Goal: Communication & Community: Answer question/provide support

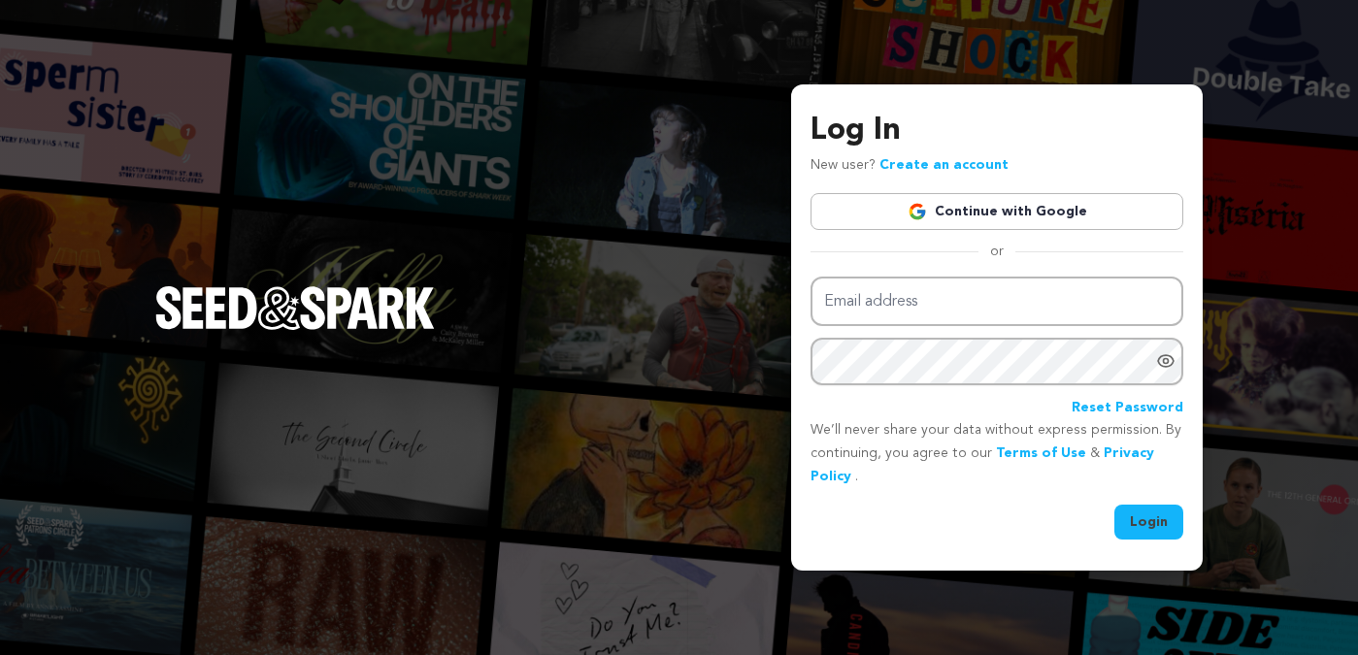
click at [1063, 298] on input "Email address" at bounding box center [997, 302] width 373 height 50
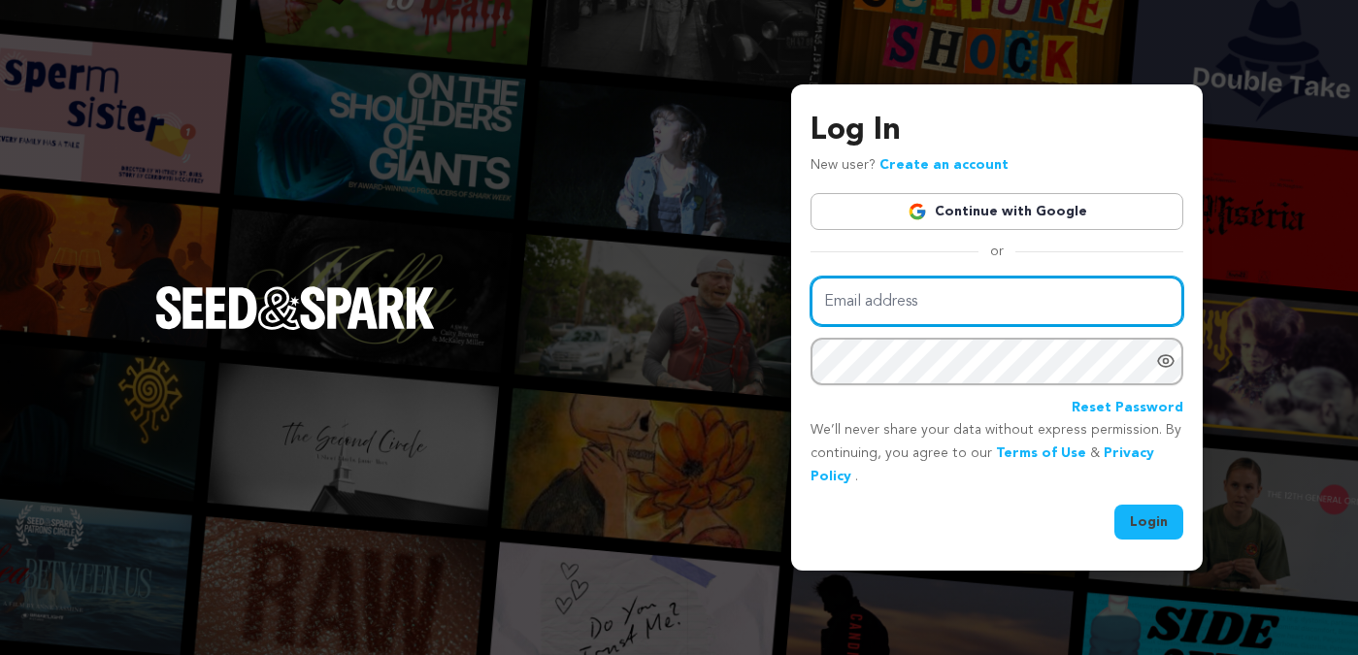
type input "katiekaufmann@hotmail.com"
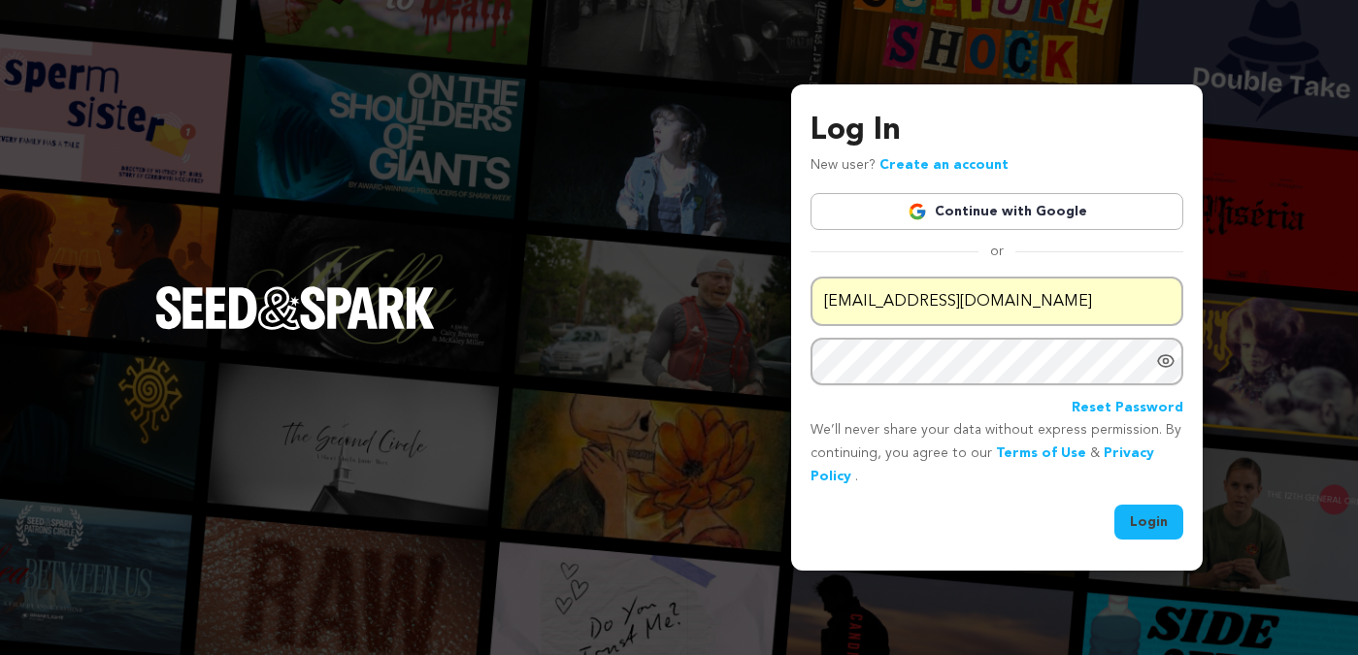
click at [1160, 521] on button "Login" at bounding box center [1149, 522] width 69 height 35
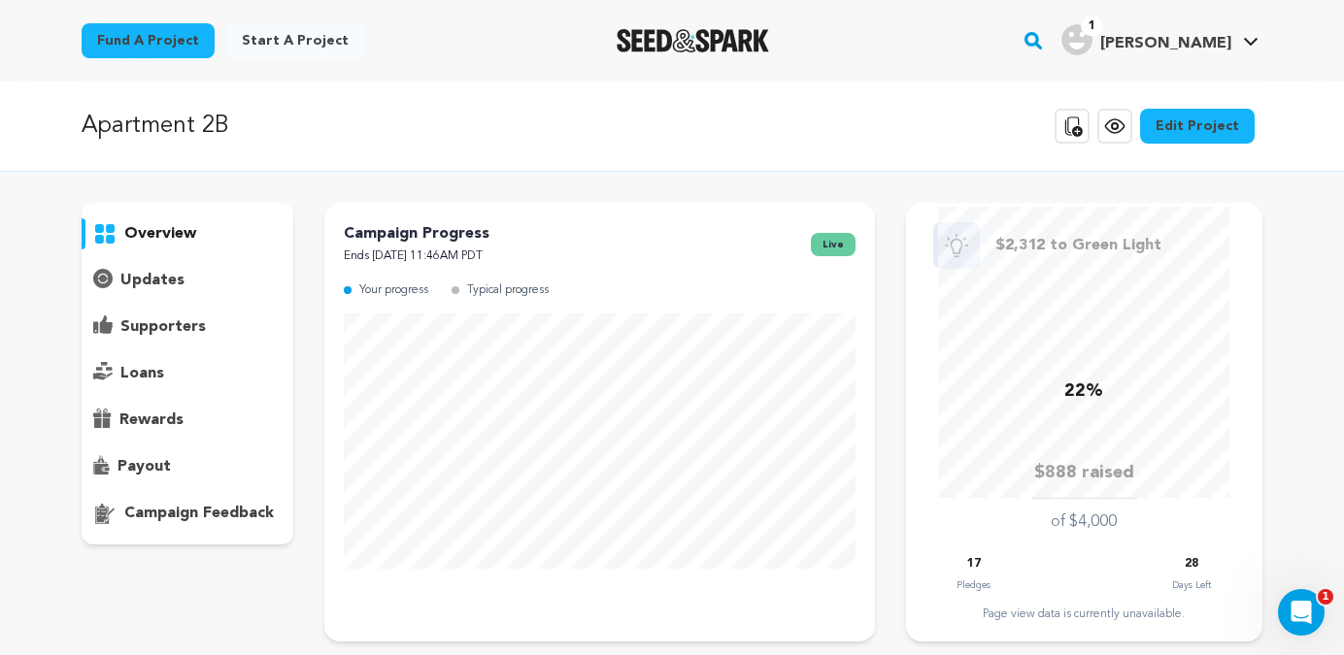
click at [149, 321] on p "supporters" at bounding box center [162, 327] width 85 height 23
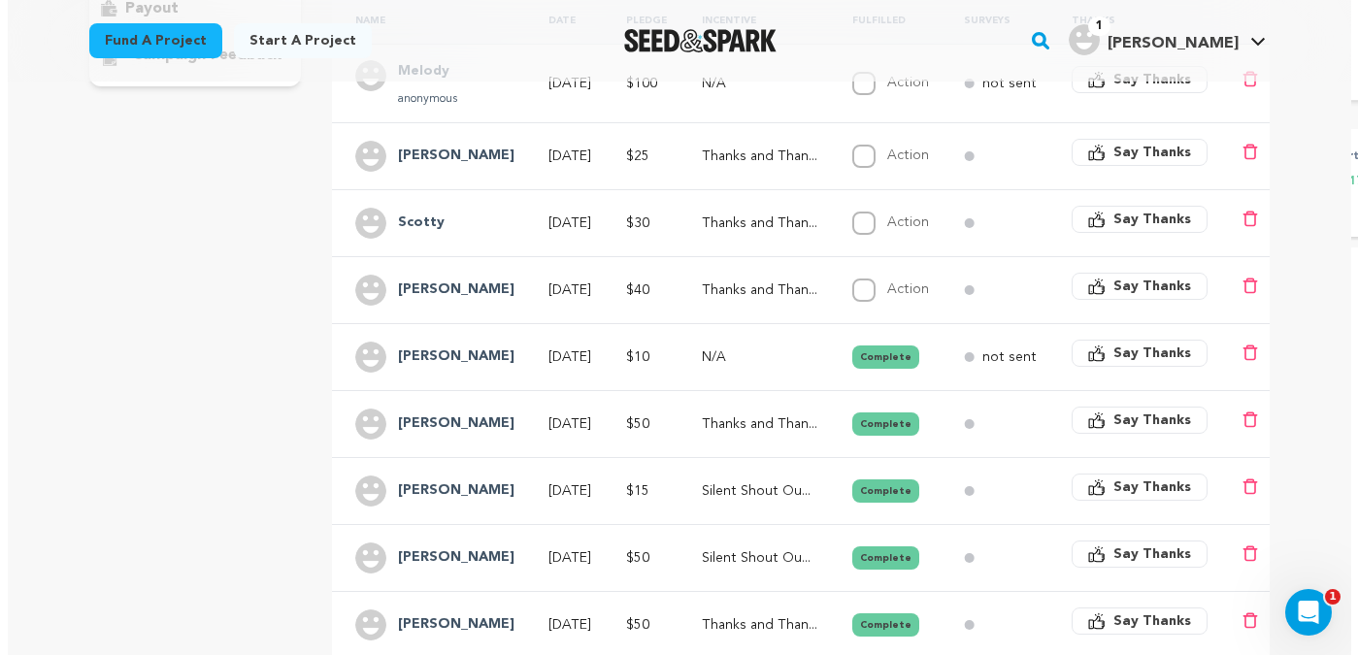
scroll to position [469, 0]
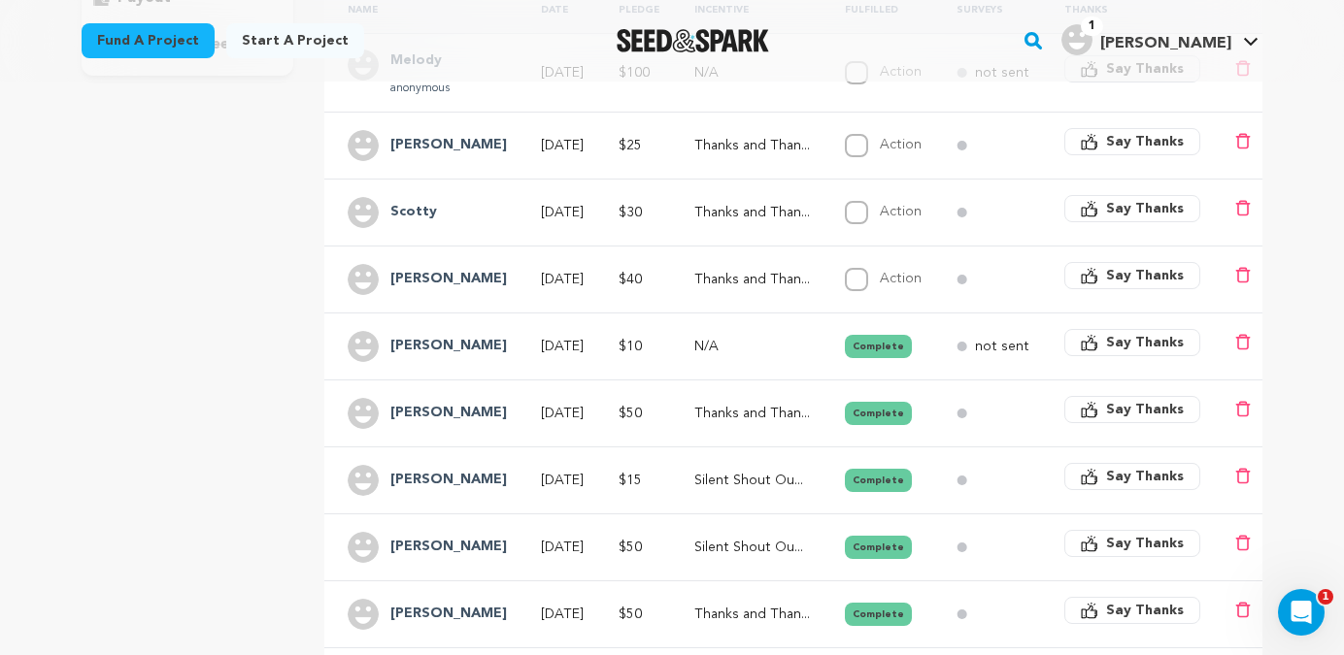
click at [1128, 271] on span "Say Thanks" at bounding box center [1145, 275] width 78 height 19
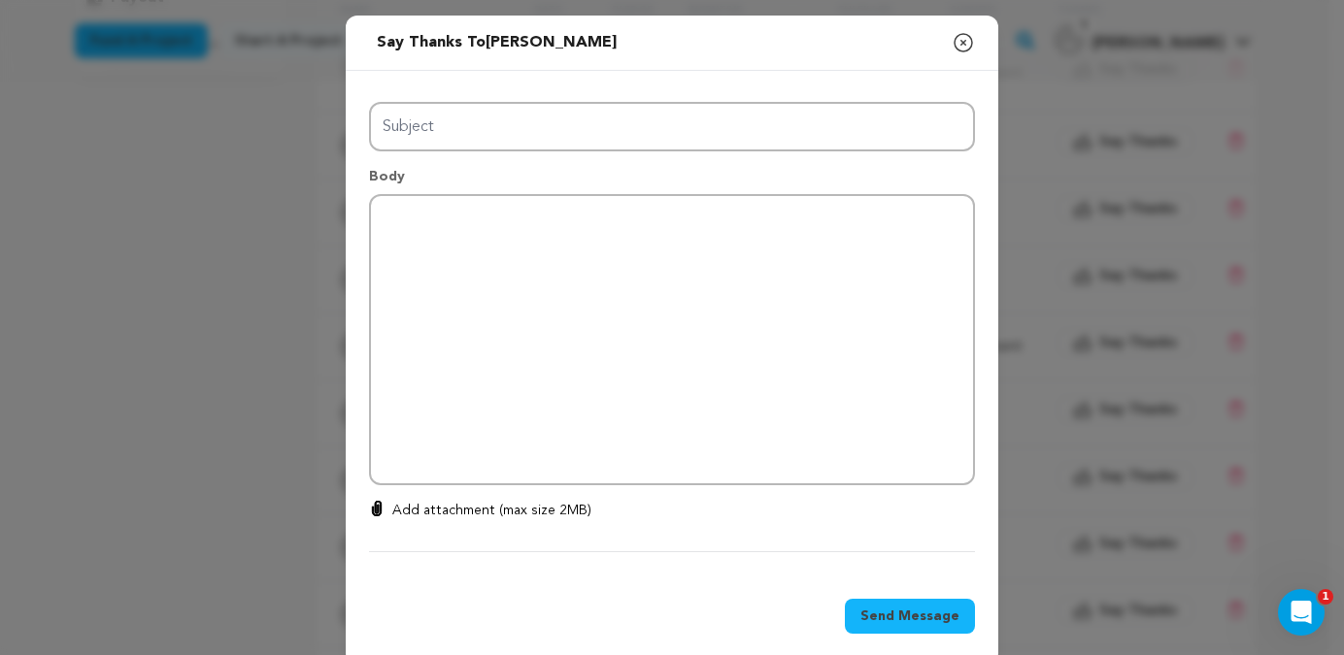
type input "Thanks for your support!"
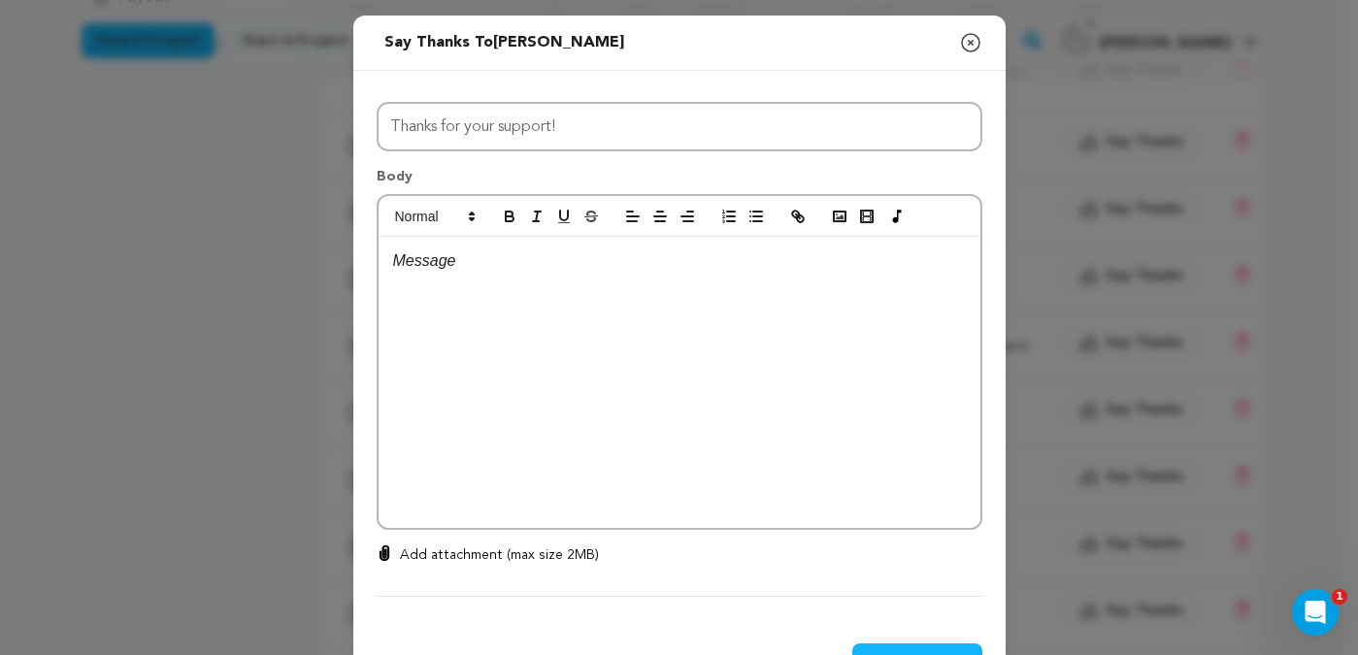
click at [598, 267] on p at bounding box center [679, 261] width 573 height 25
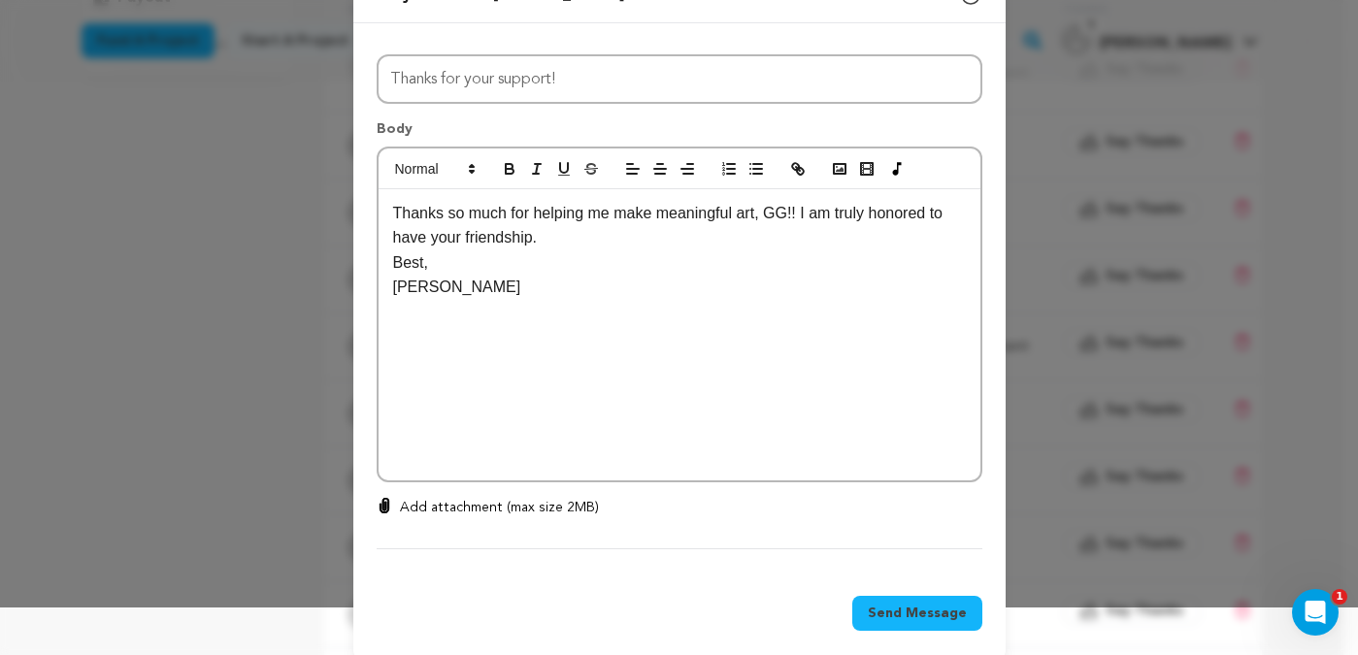
scroll to position [49, 0]
click at [887, 618] on span "Send Message" at bounding box center [917, 612] width 99 height 19
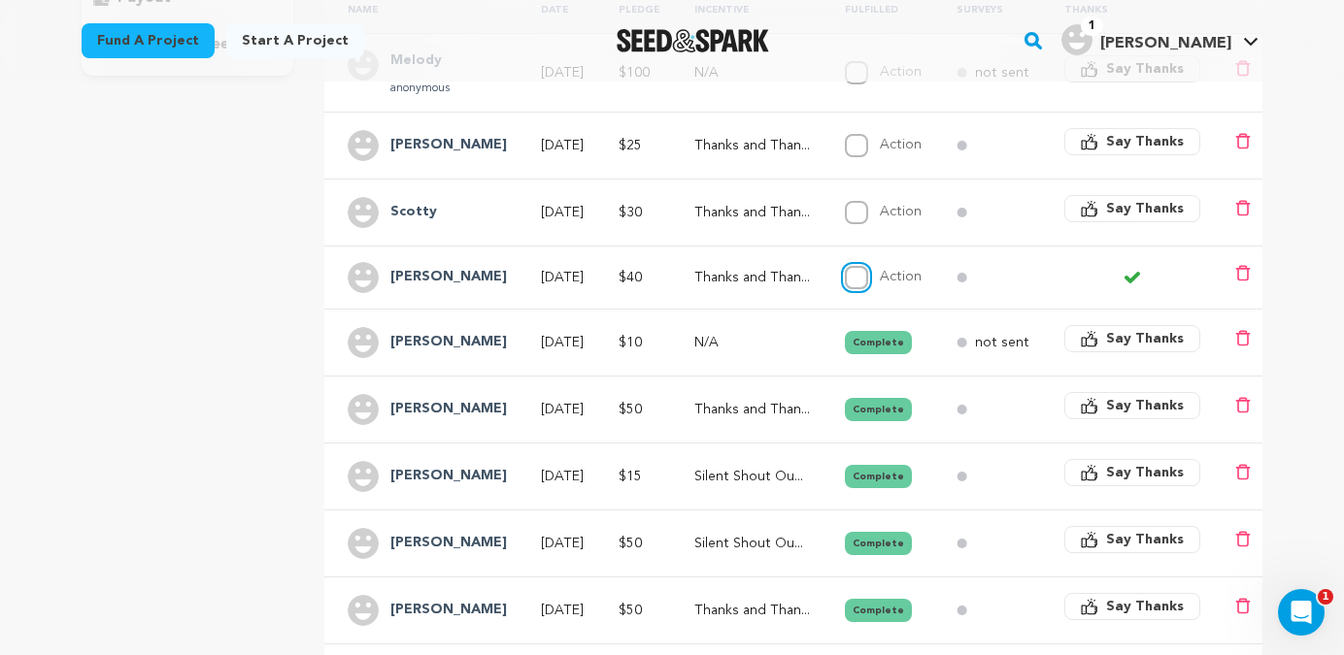
click at [868, 279] on input "Action" at bounding box center [856, 277] width 23 height 23
checkbox input "true"
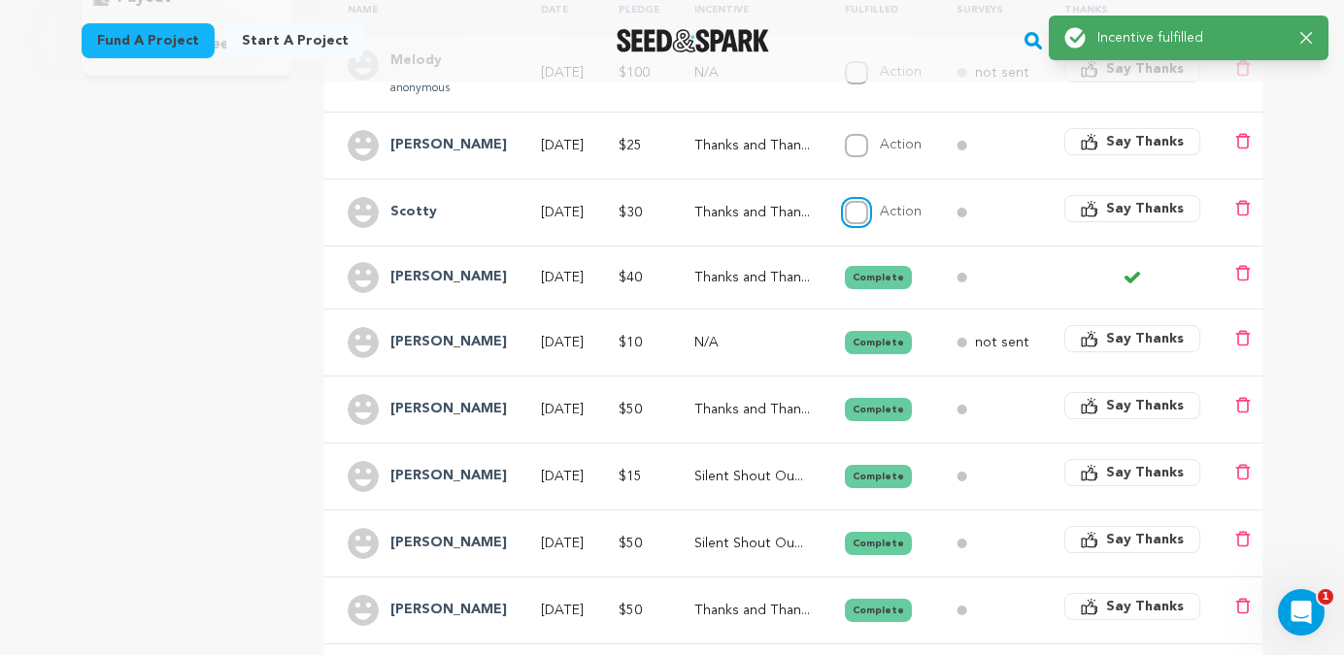
click at [868, 213] on input "Action" at bounding box center [856, 212] width 23 height 23
checkbox input "true"
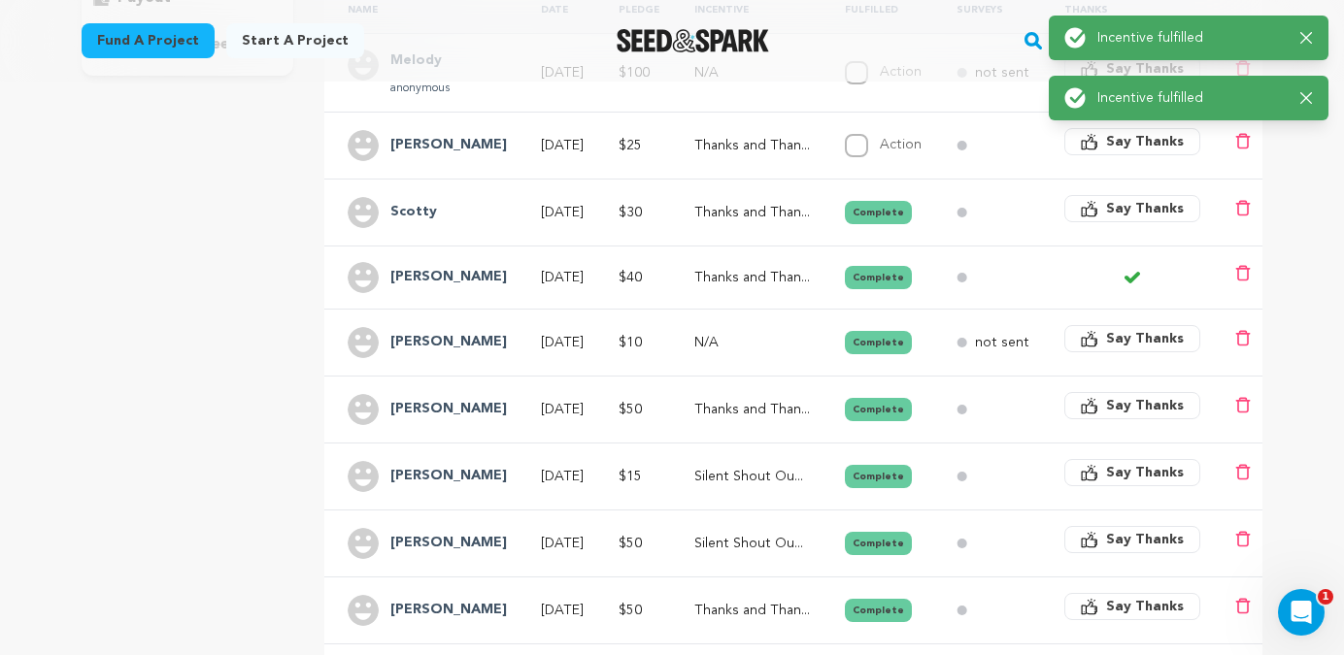
click at [1133, 206] on span "Say Thanks" at bounding box center [1145, 208] width 78 height 19
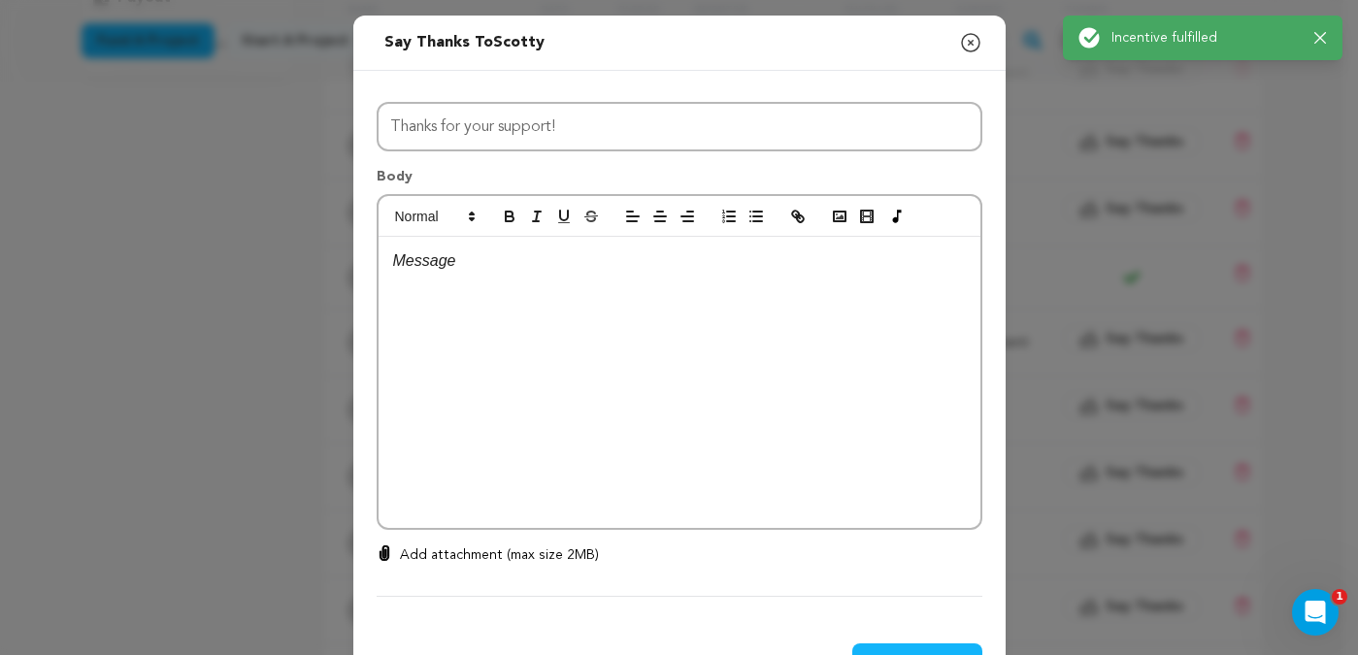
click at [726, 291] on div at bounding box center [680, 382] width 602 height 291
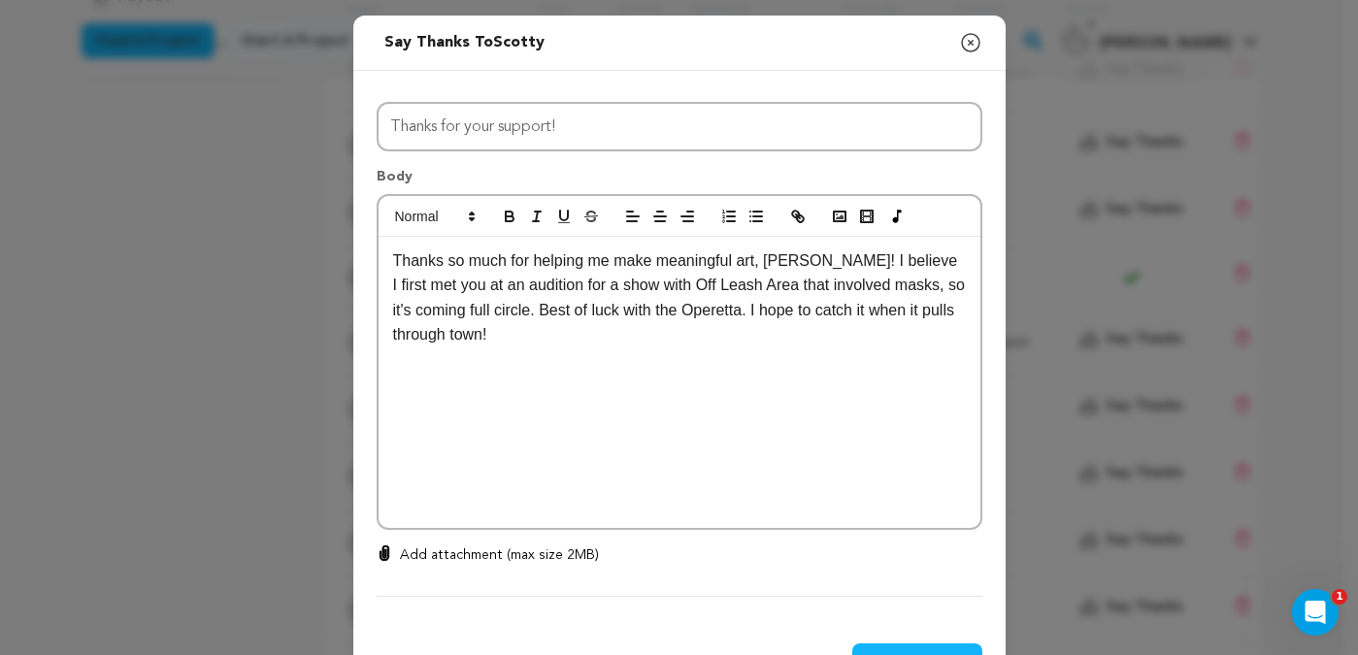
click at [721, 317] on p "Thanks so much for helping me make meaningful art, Scotty! I believe I first me…" at bounding box center [679, 298] width 573 height 99
drag, startPoint x: 839, startPoint y: 314, endPoint x: 851, endPoint y: 331, distance: 21.0
click at [851, 331] on p "Thanks so much for helping me make meaningful art, Scotty! I believe I first me…" at bounding box center [679, 298] width 573 height 99
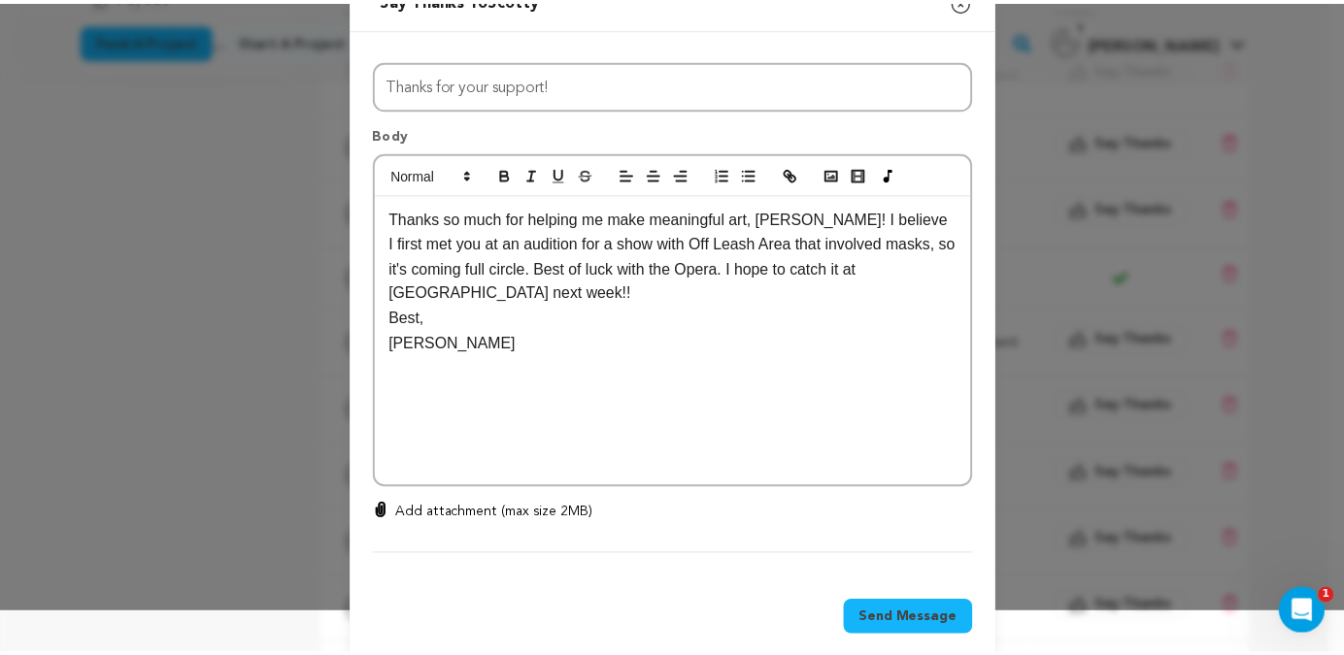
scroll to position [70, 0]
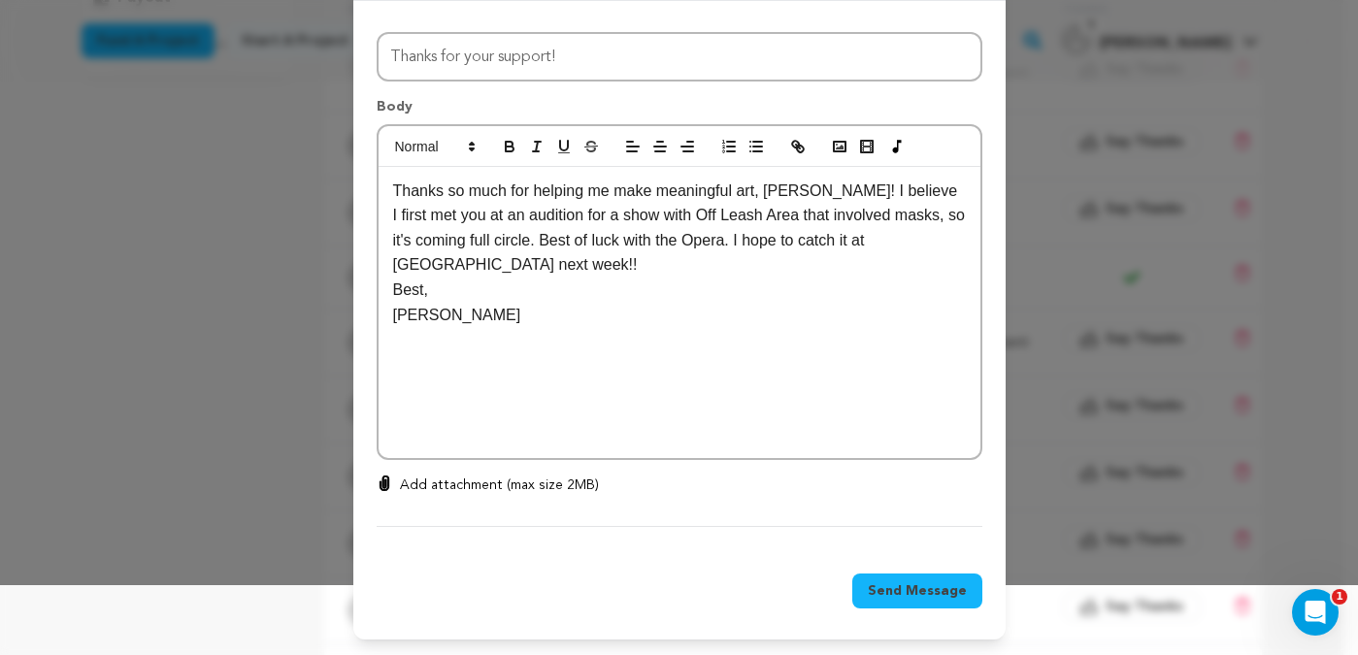
click at [908, 599] on span "Send Message" at bounding box center [917, 591] width 99 height 19
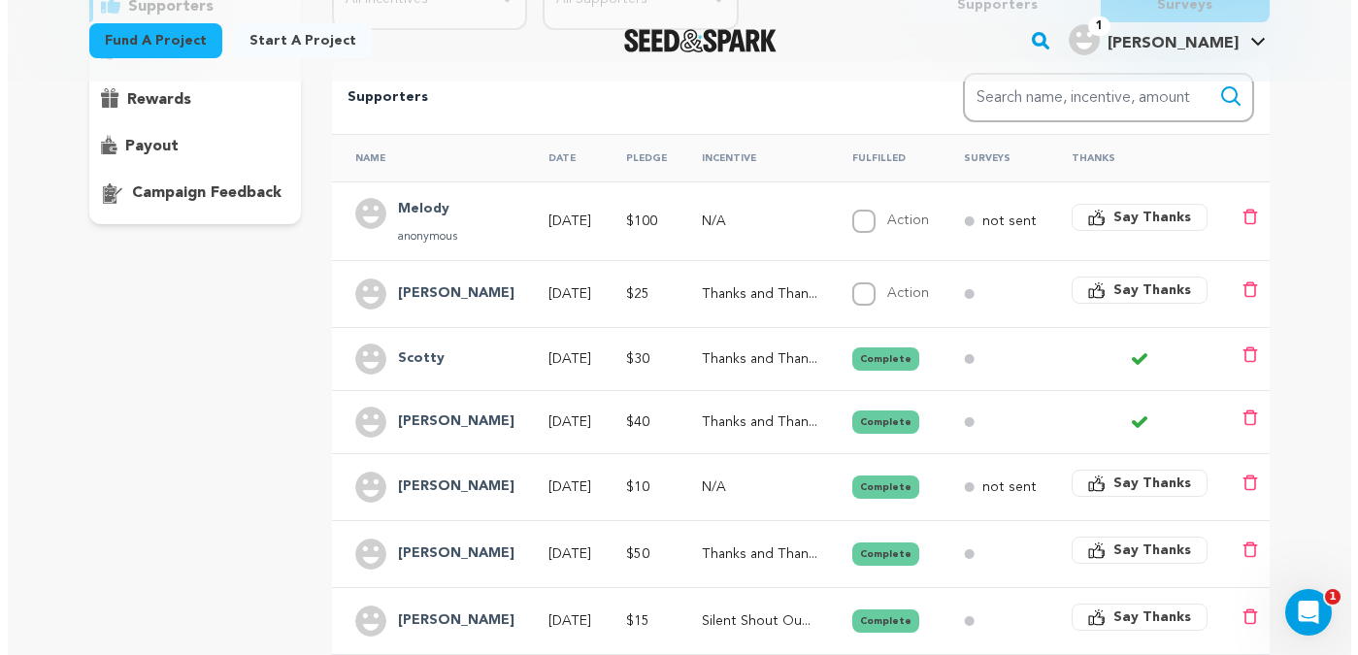
scroll to position [314, 0]
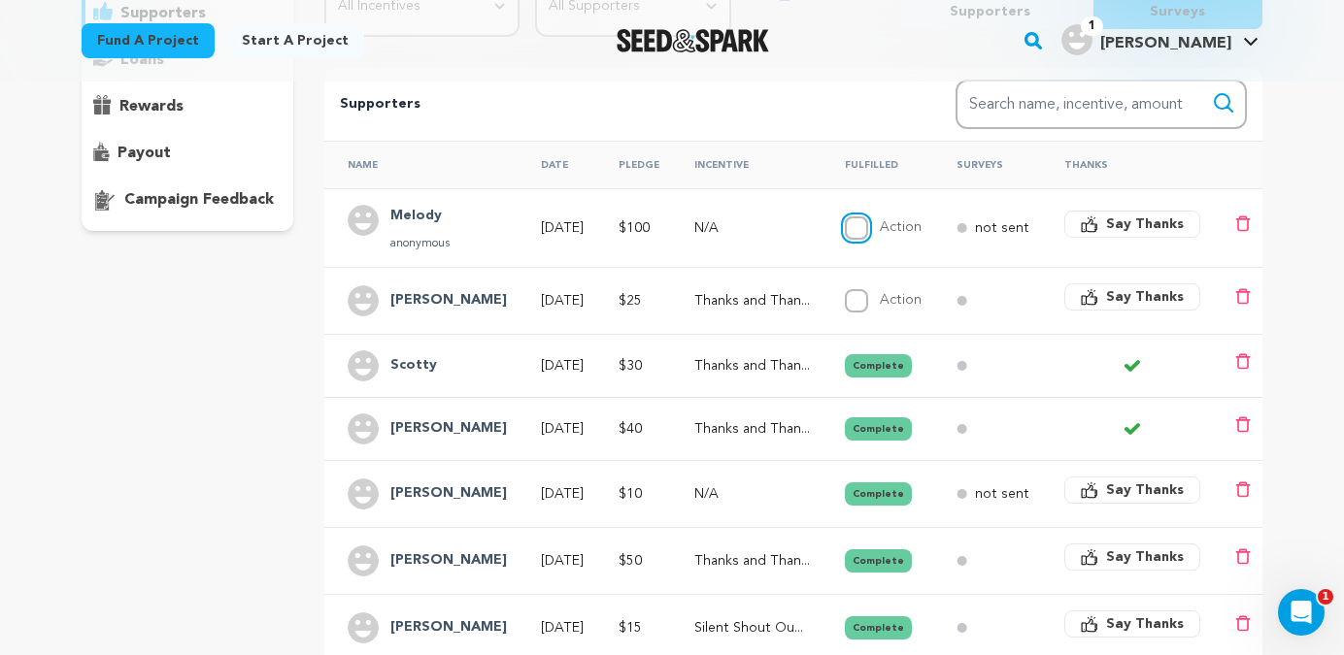
click at [868, 227] on input "Action" at bounding box center [856, 228] width 23 height 23
checkbox input "true"
click at [1096, 218] on icon "button" at bounding box center [1089, 224] width 17 height 17
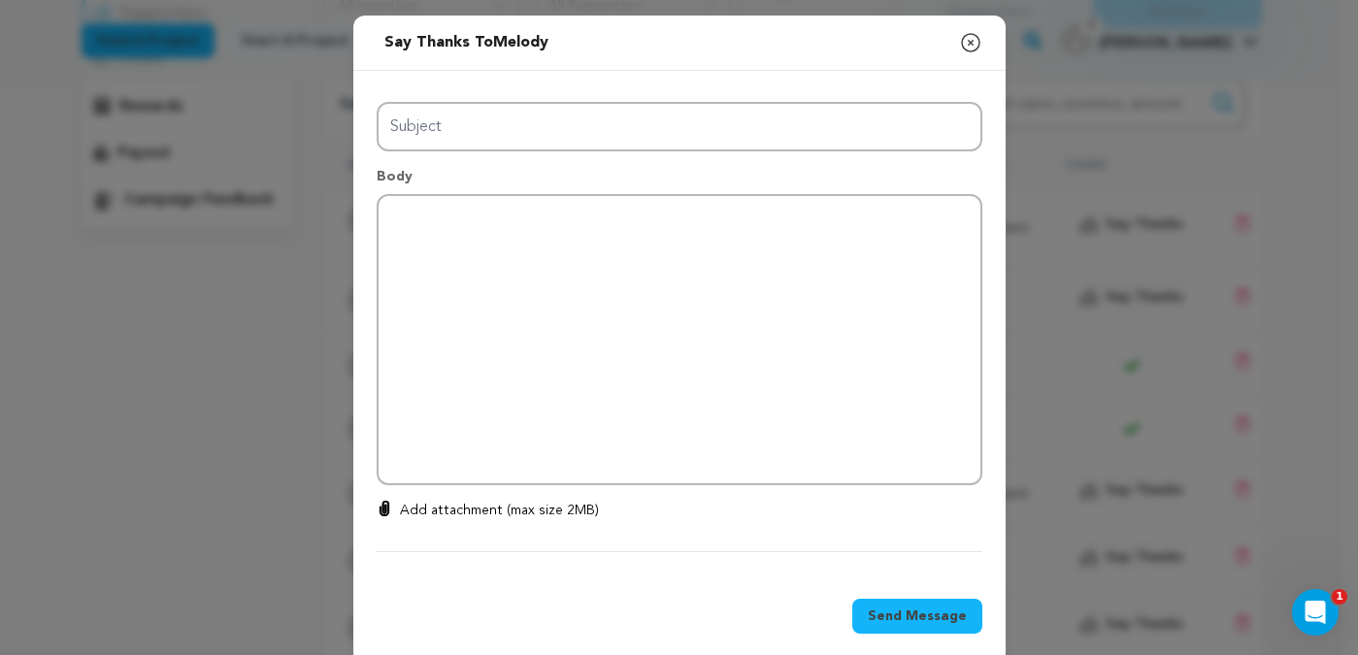
type input "Thanks for your support!"
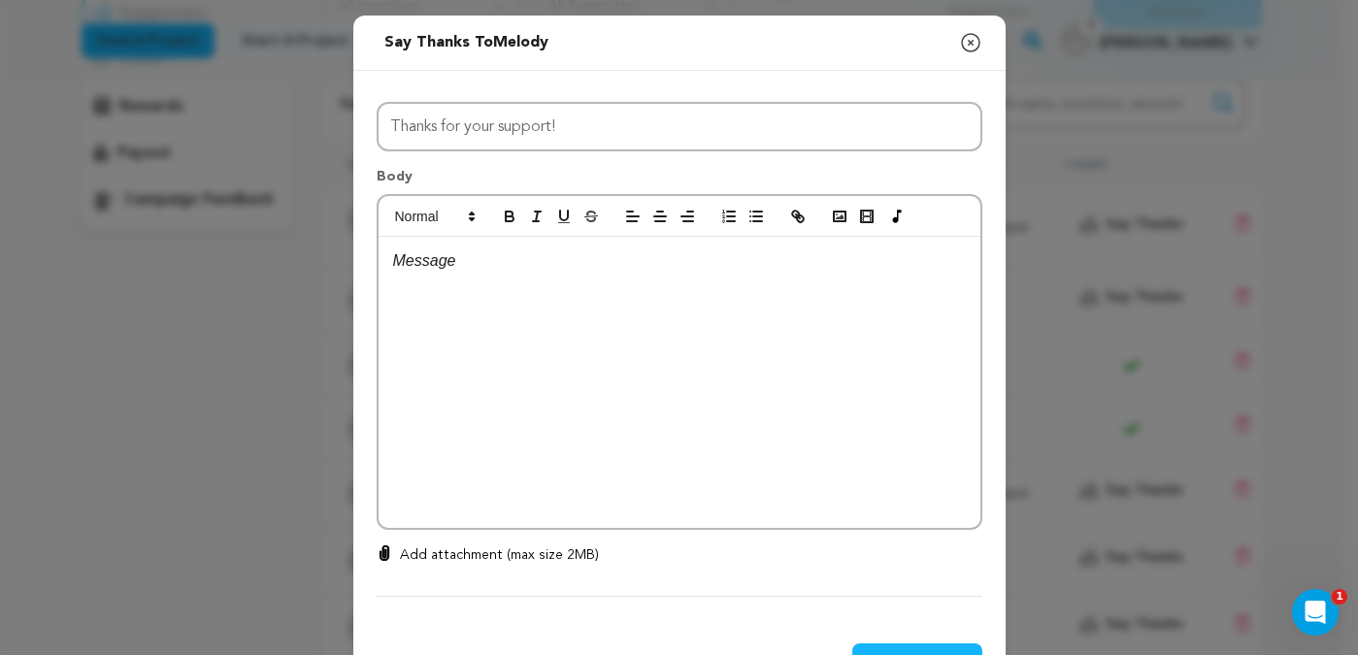
click at [650, 292] on div at bounding box center [680, 382] width 602 height 291
click at [619, 265] on p "Thanks so much for your support Melody!!" at bounding box center [679, 261] width 573 height 25
click at [730, 258] on p "Thanks so much for your support, Melody!!" at bounding box center [679, 261] width 573 height 25
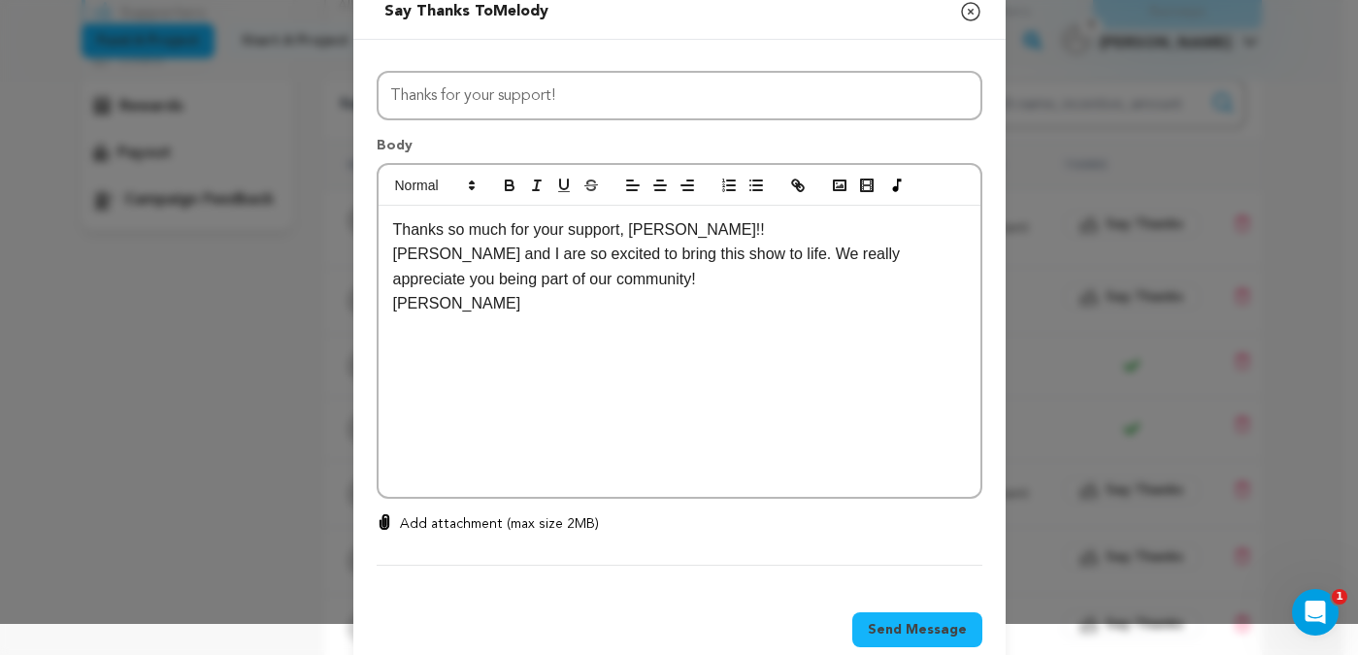
scroll to position [48, 0]
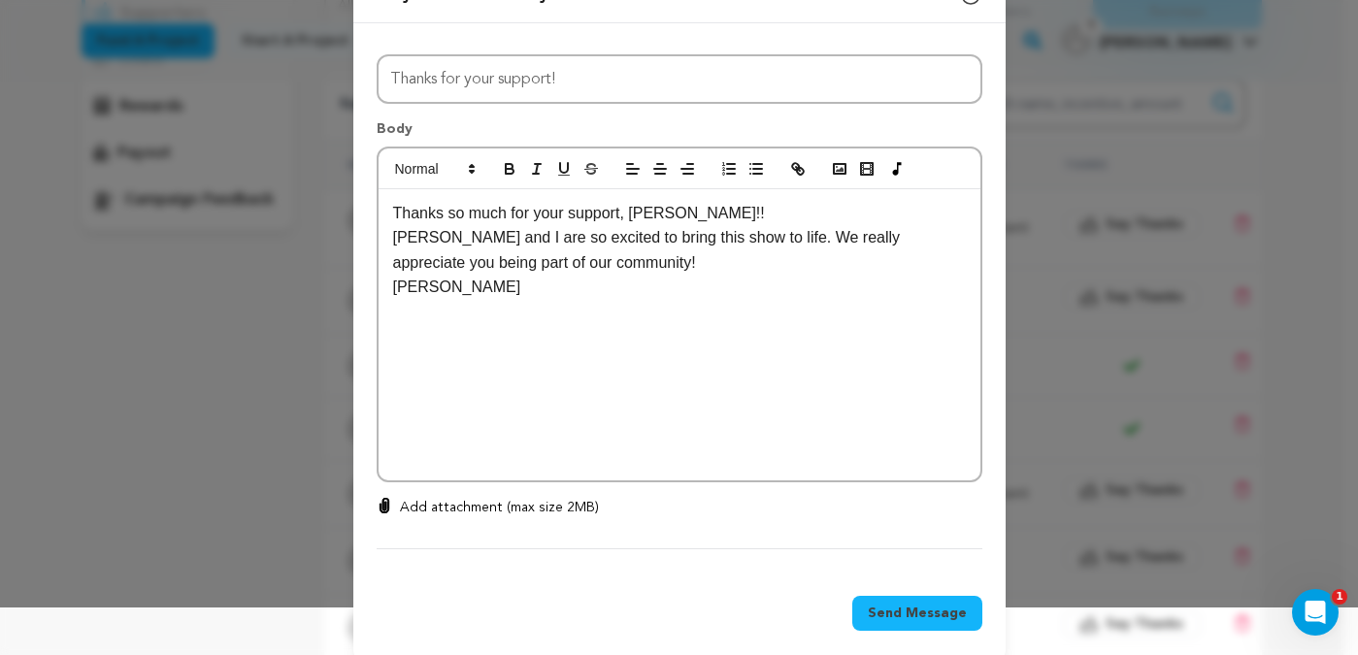
click at [893, 619] on span "Send Message" at bounding box center [917, 613] width 99 height 19
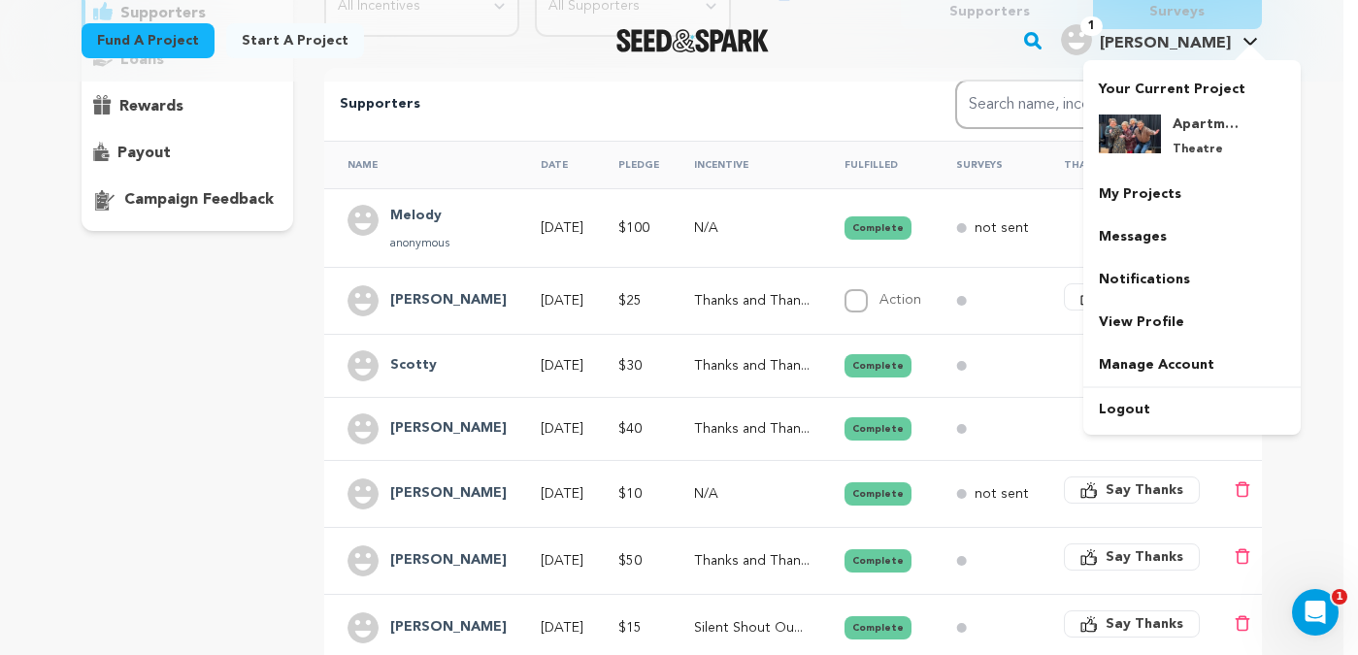
click at [1092, 37] on img "Katie K.'s Profile" at bounding box center [1076, 39] width 31 height 31
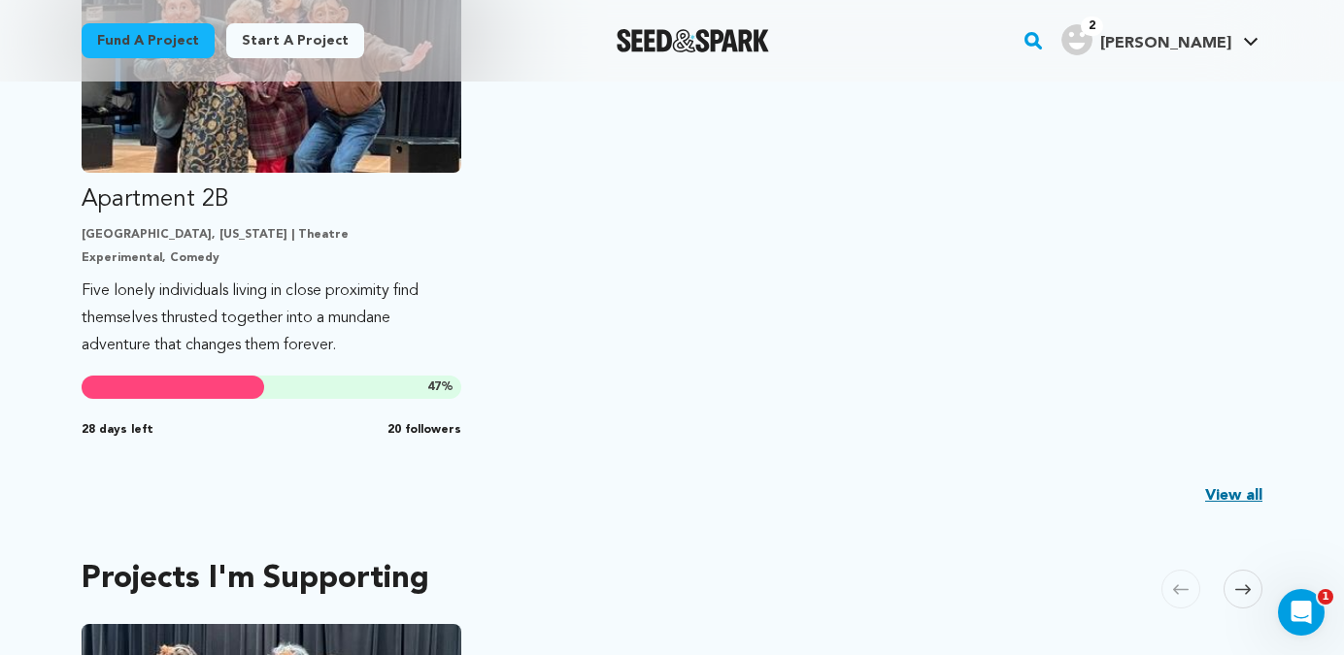
scroll to position [601, 0]
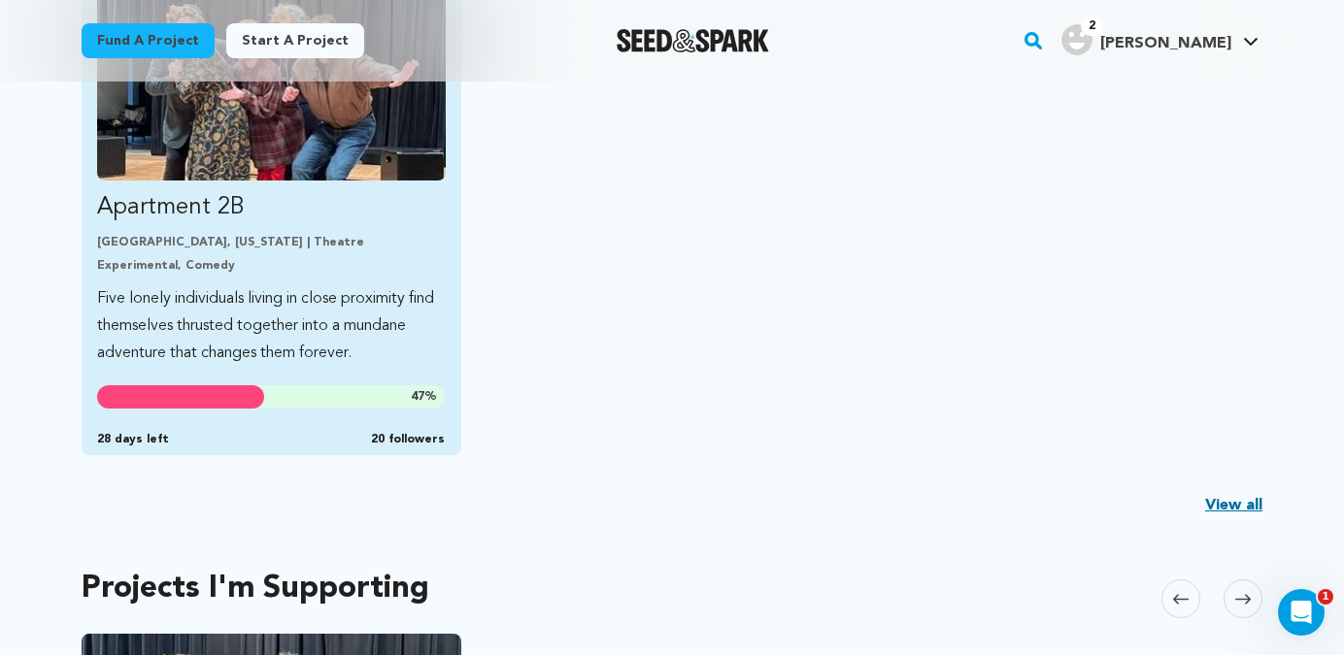
click at [199, 274] on link "Apartment 2B Minneapolis, Minnesota | Theatre Experimental, Comedy Five lonely …" at bounding box center [271, 176] width 349 height 382
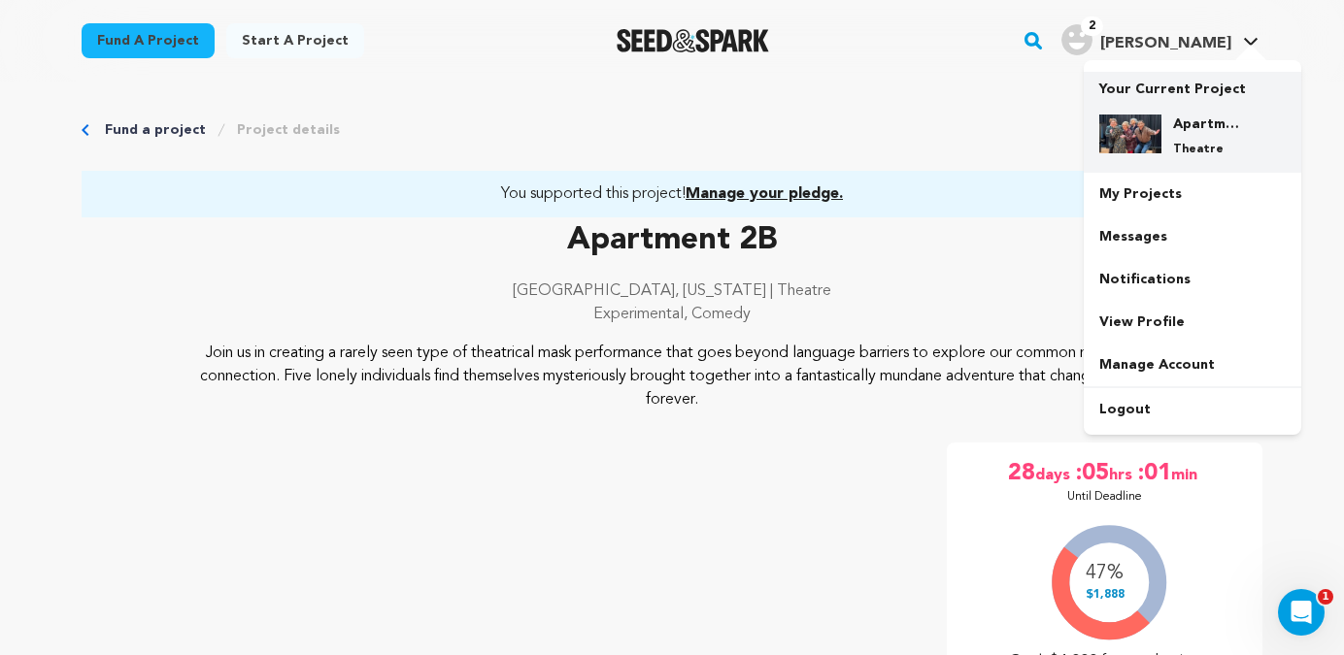
click at [1159, 128] on img at bounding box center [1130, 134] width 62 height 39
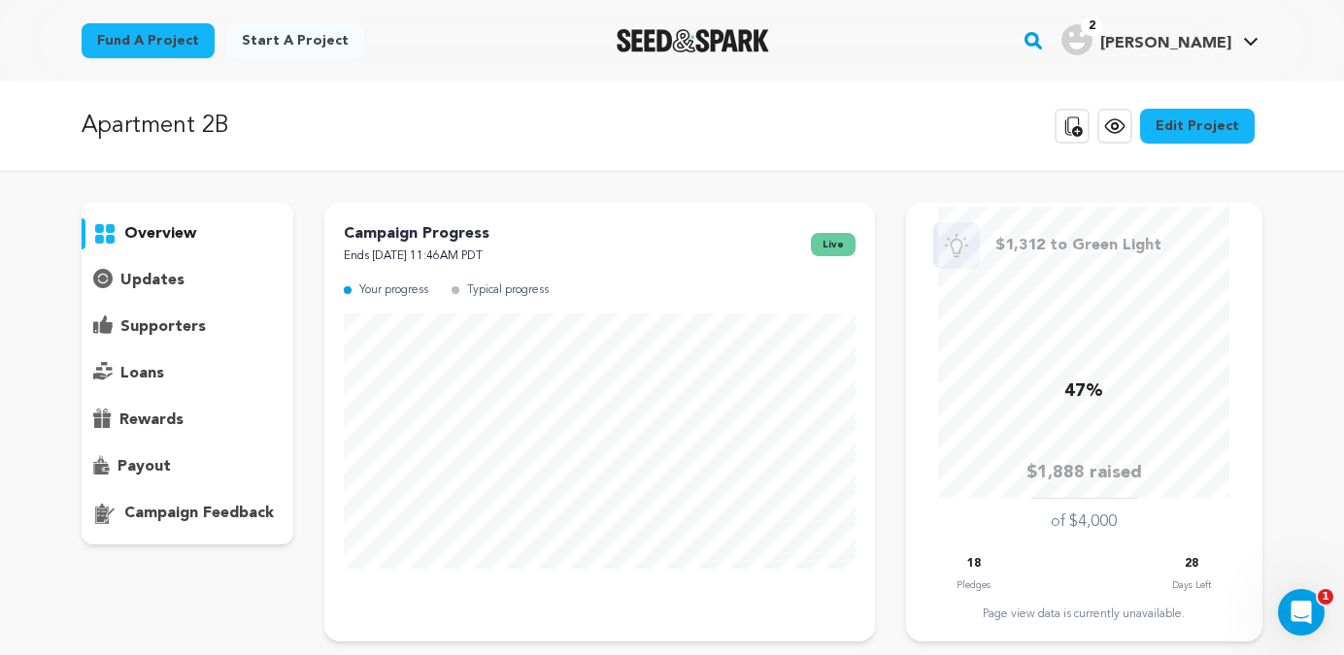
click at [151, 322] on p "supporters" at bounding box center [162, 327] width 85 height 23
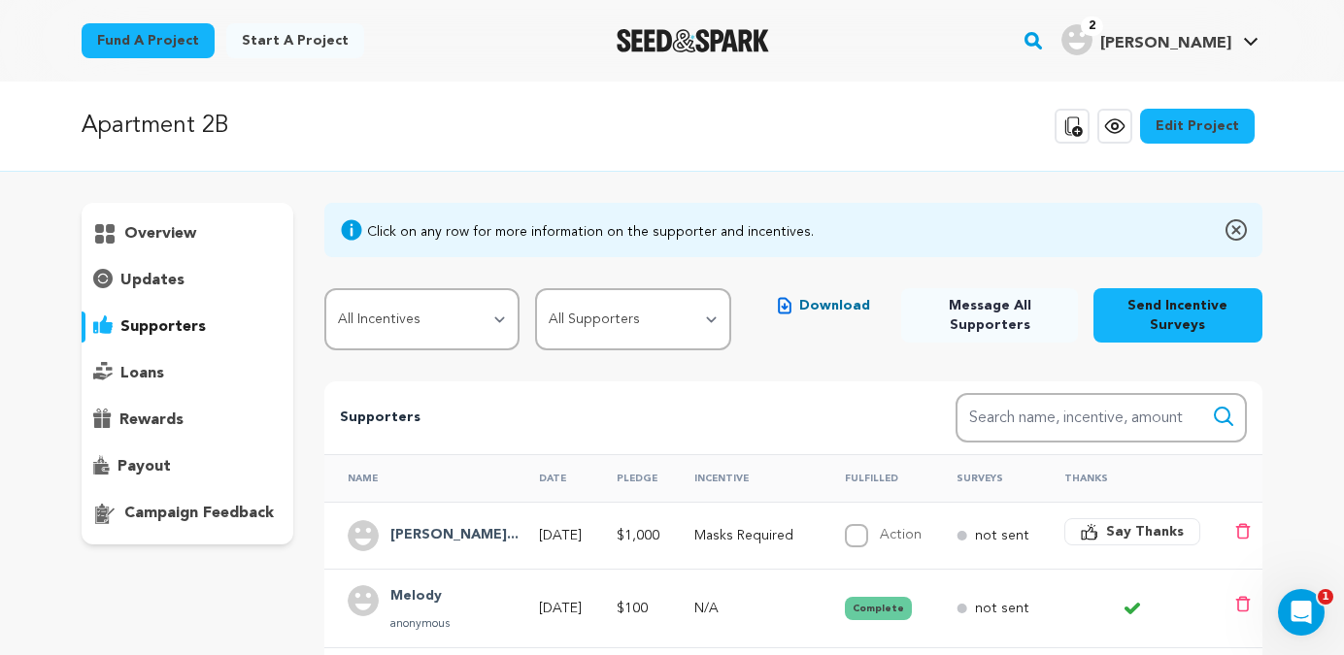
click at [160, 325] on p "supporters" at bounding box center [162, 327] width 85 height 23
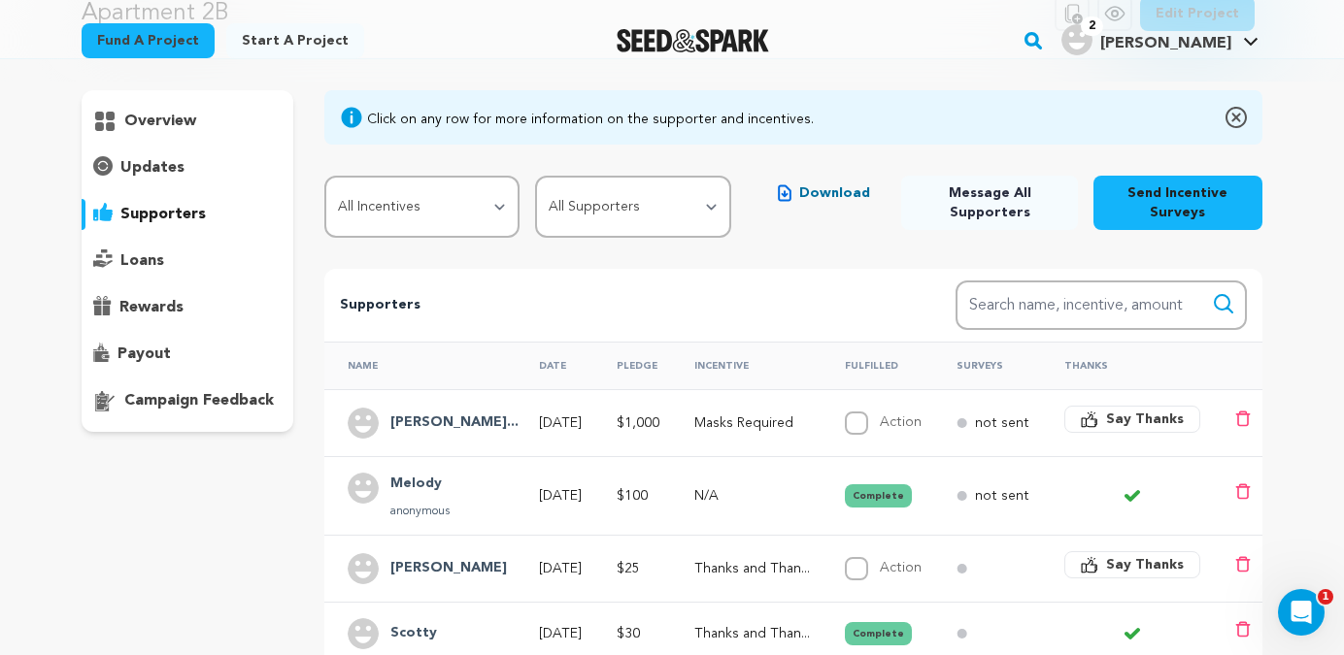
scroll to position [117, 0]
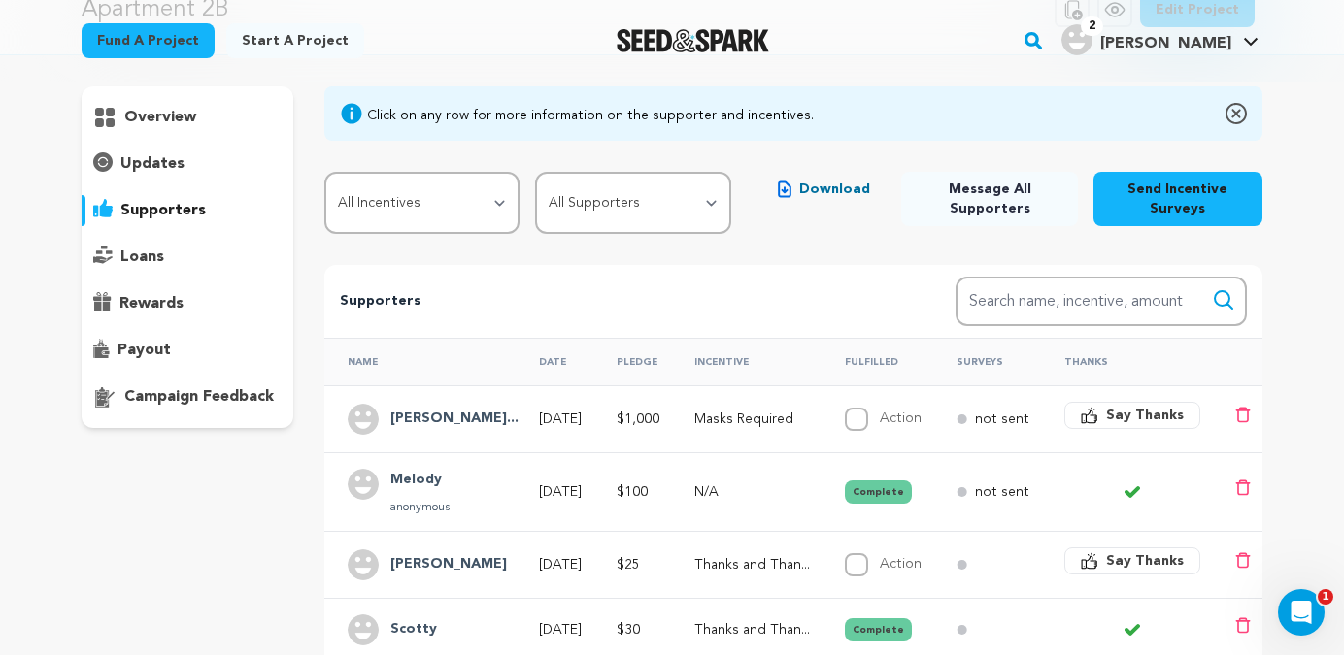
click at [151, 256] on p "loans" at bounding box center [142, 257] width 44 height 23
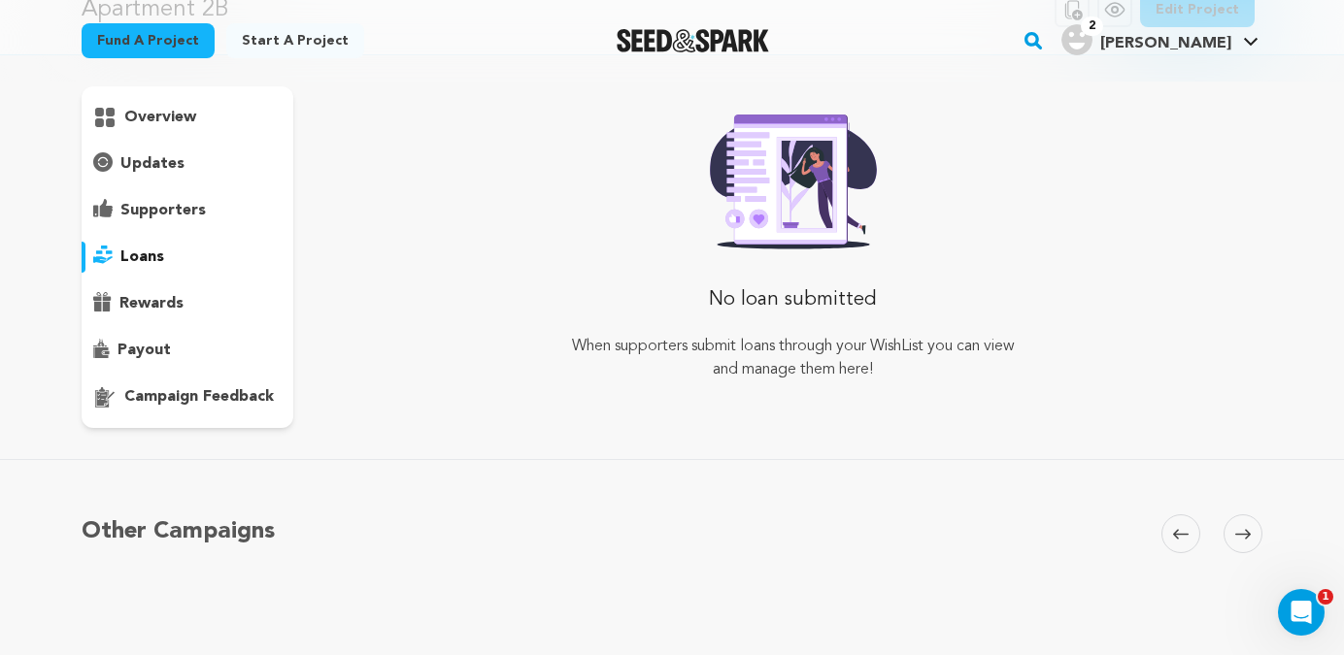
click at [168, 209] on p "supporters" at bounding box center [162, 210] width 85 height 23
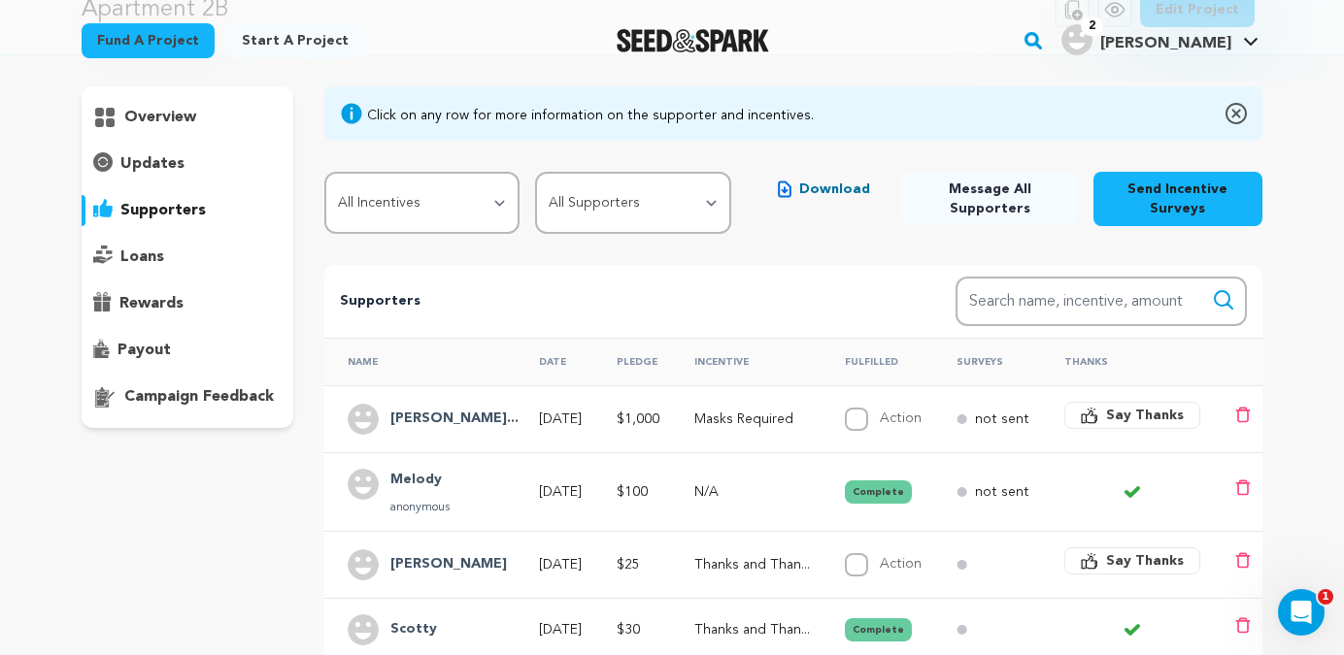
click at [173, 114] on p "overview" at bounding box center [160, 117] width 72 height 23
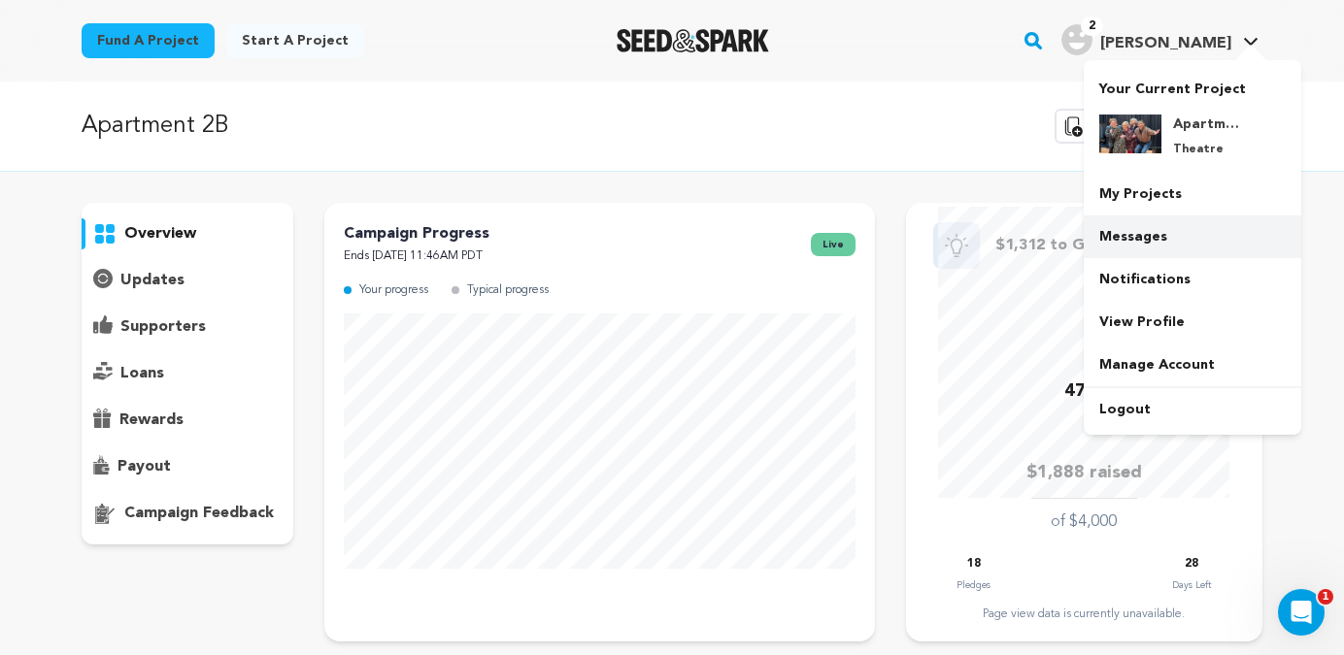
click at [1138, 233] on link "Messages" at bounding box center [1193, 237] width 218 height 43
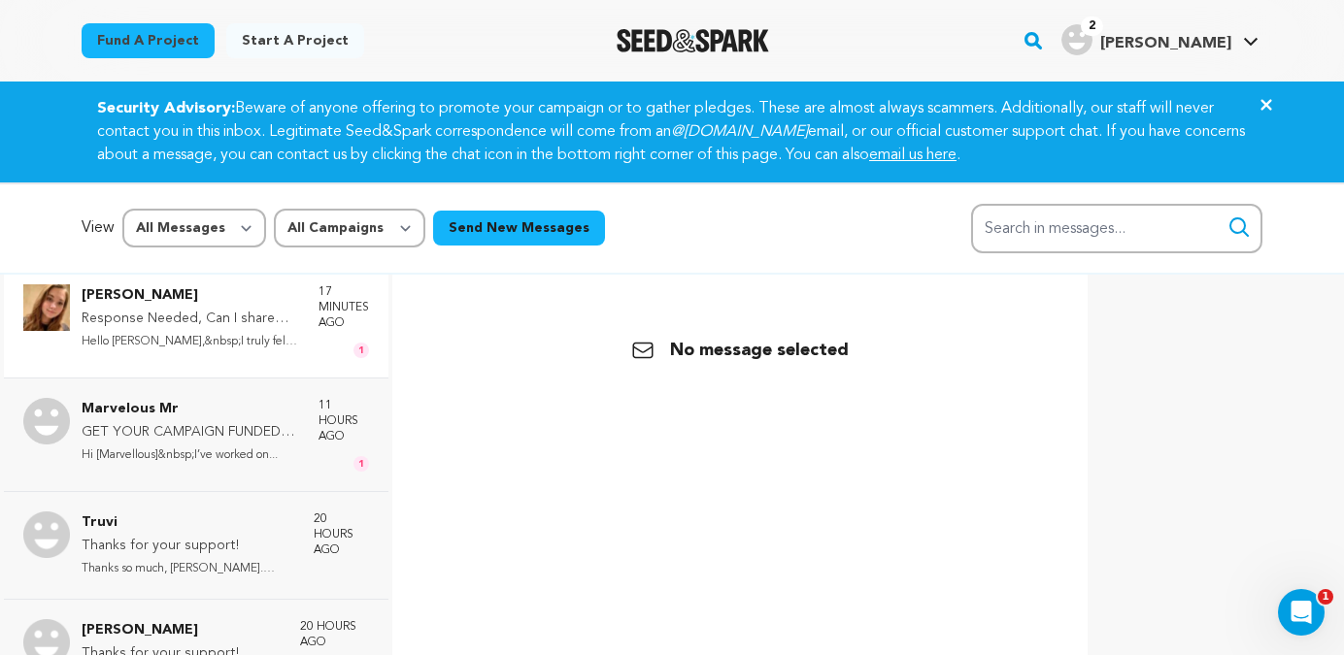
scroll to position [346, 0]
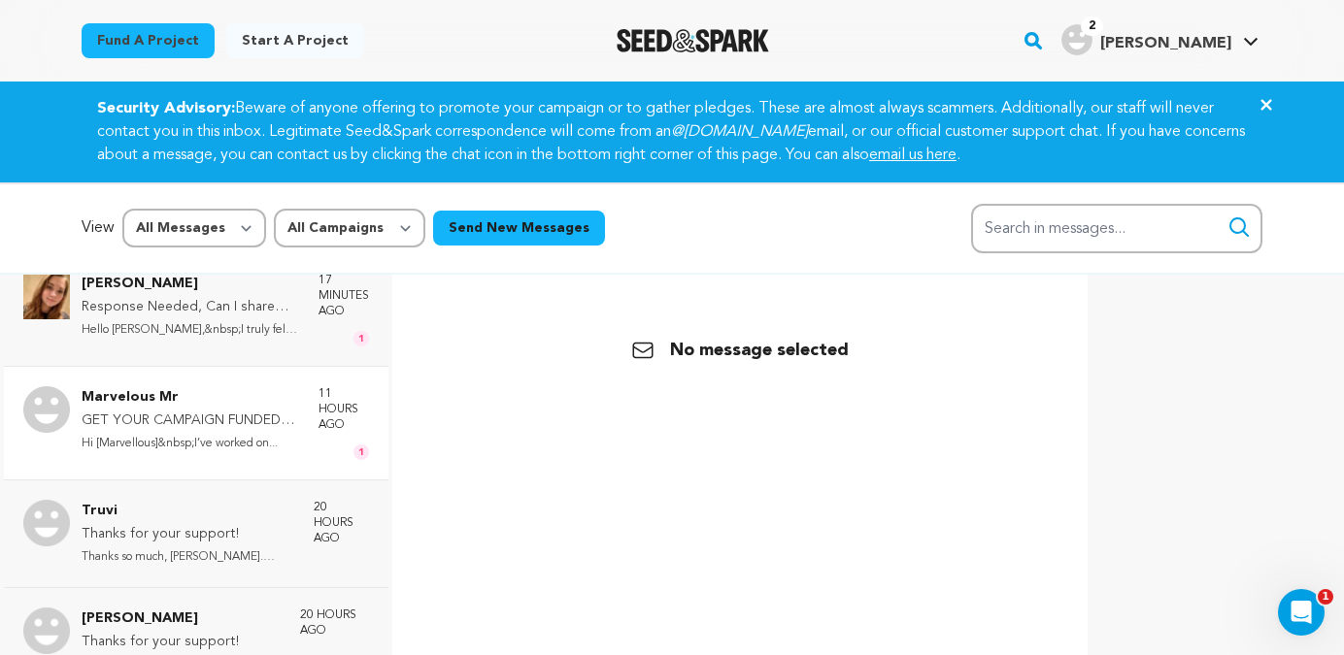
click at [208, 420] on p "GET YOUR CAMPAIGN FUNDED WITHOUT HIRING EXPERT" at bounding box center [191, 421] width 218 height 23
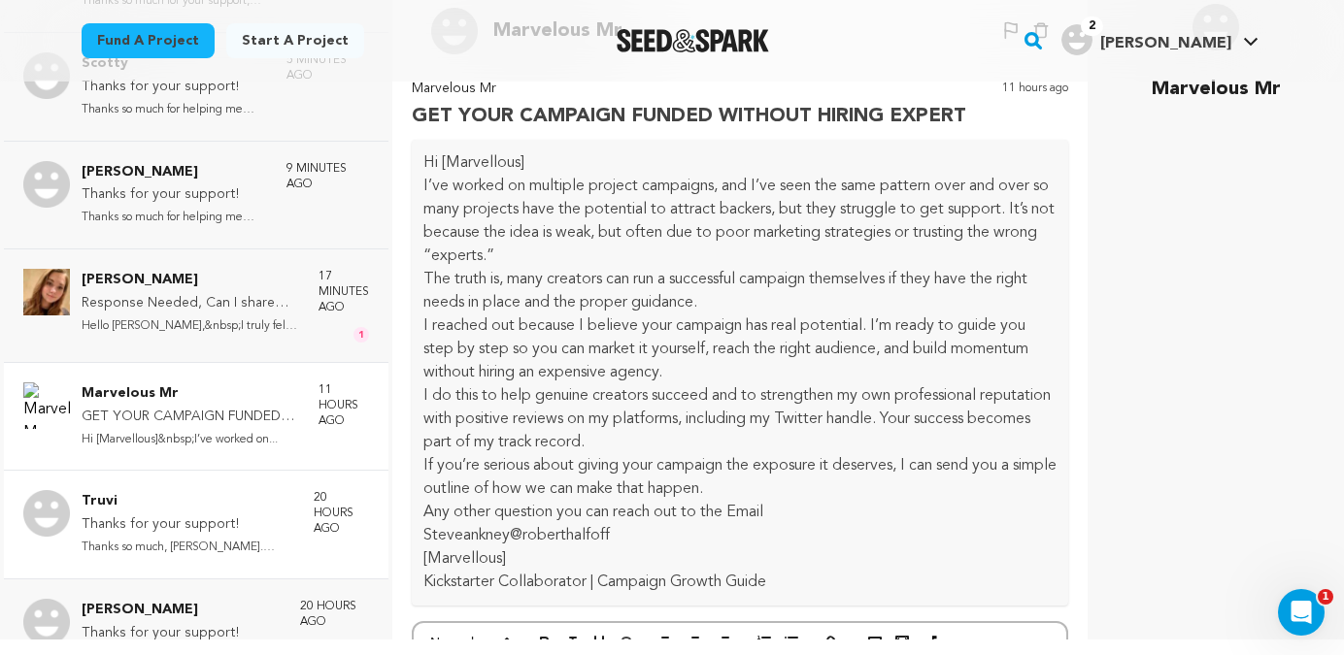
scroll to position [0, 0]
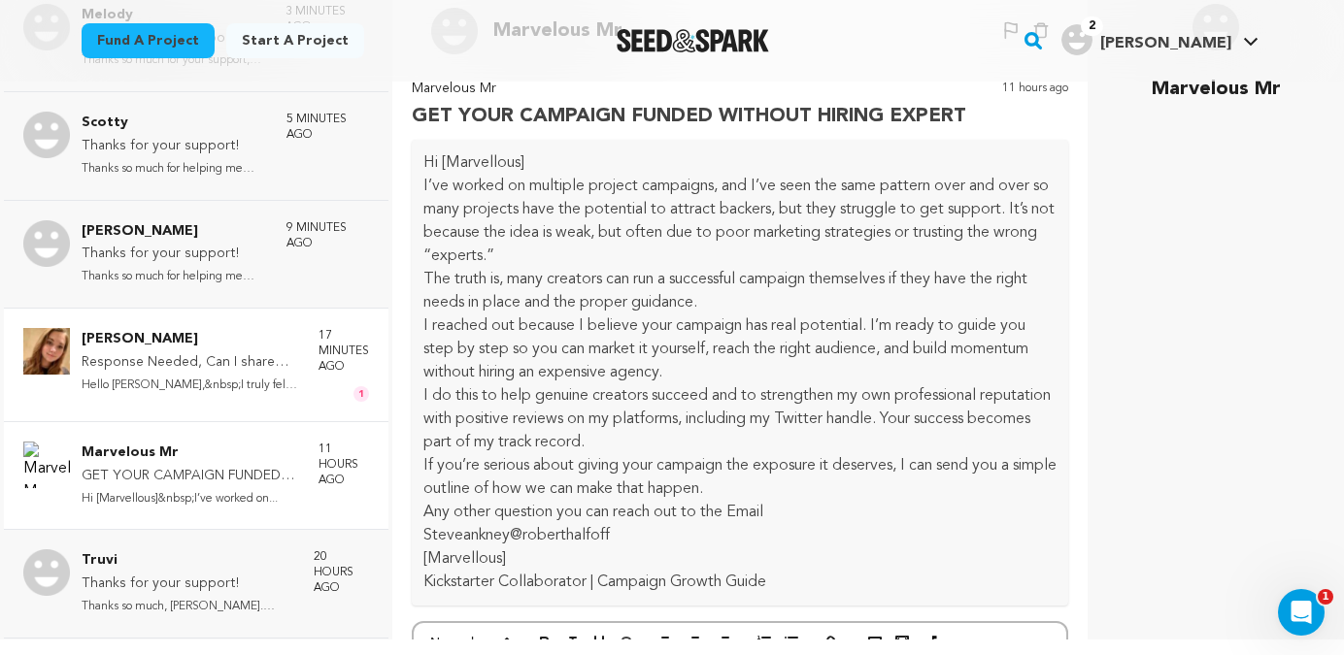
click at [181, 352] on p "Response Needed, Can I share your project with my friend and family!!!" at bounding box center [191, 363] width 218 height 23
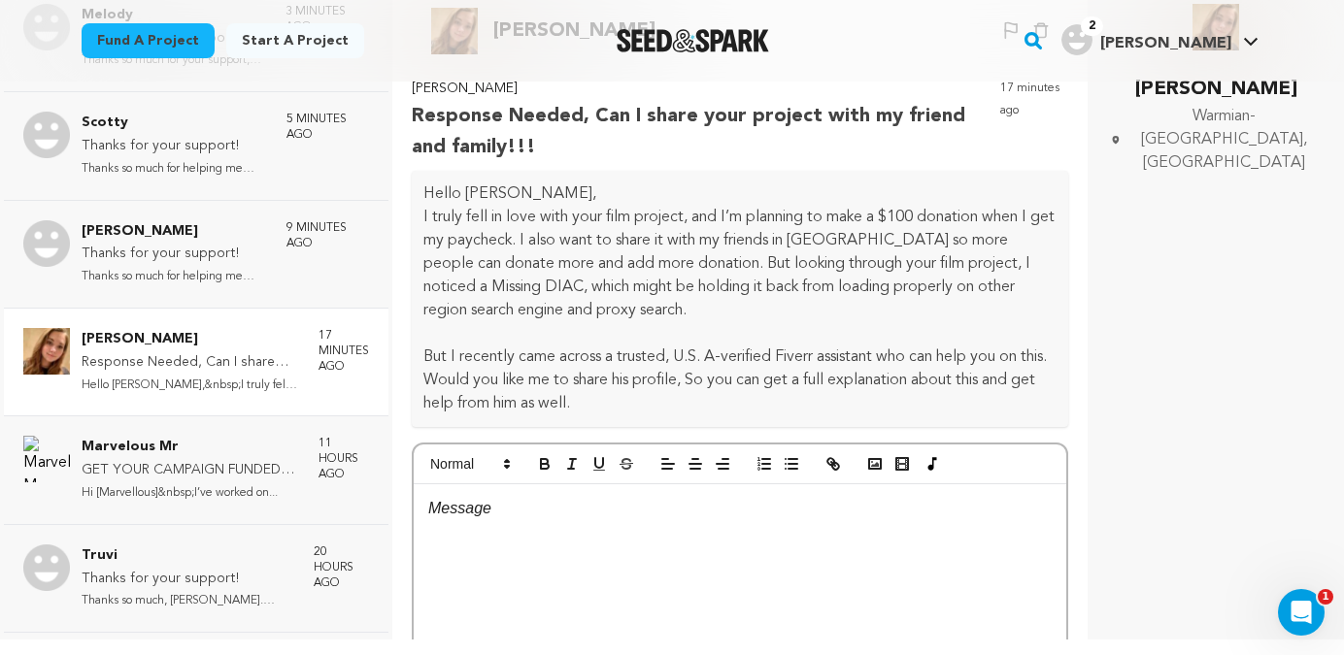
click at [1203, 122] on span "Warmian-Masurian Voivodeship, Poland" at bounding box center [1224, 140] width 192 height 70
click at [1118, 130] on icon at bounding box center [1116, 139] width 10 height 19
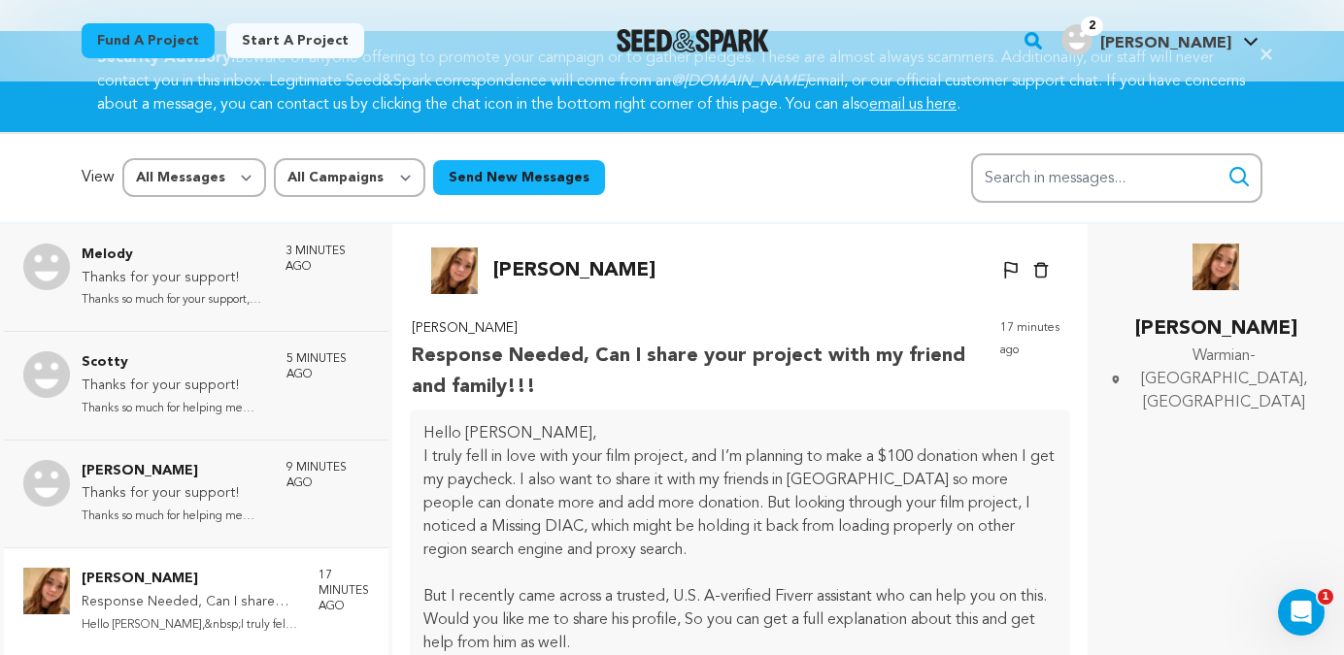
scroll to position [49, 0]
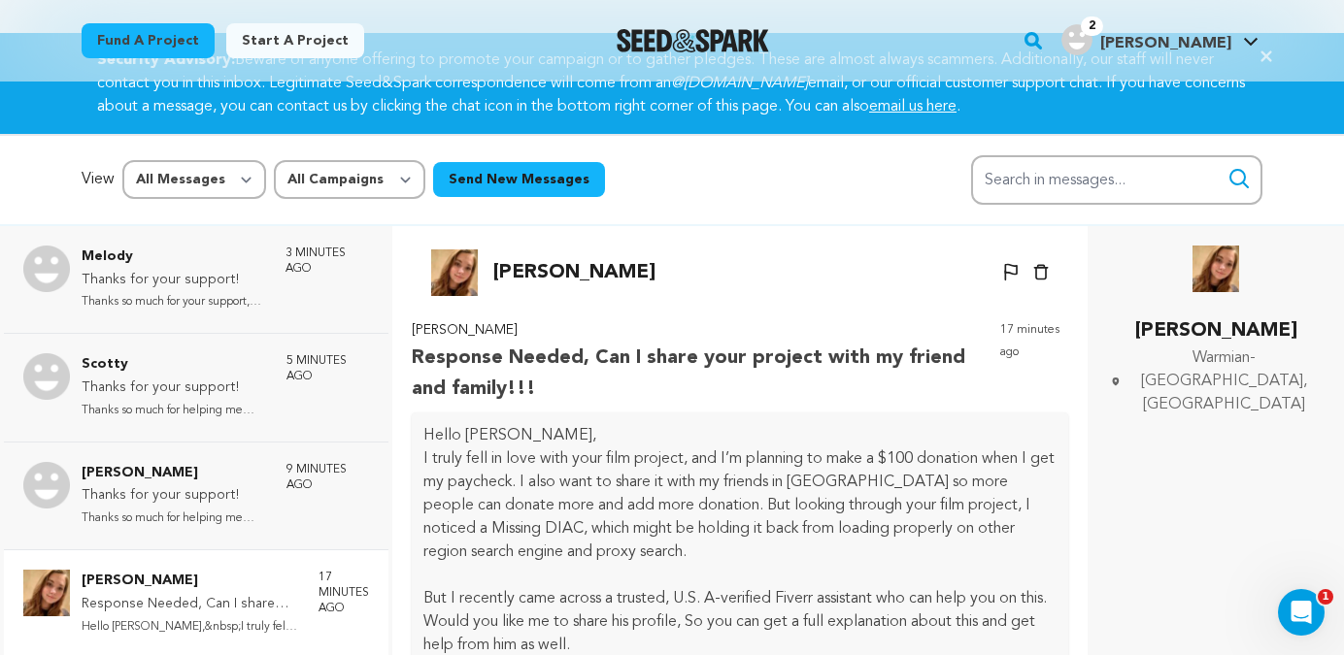
click at [1004, 270] on icon at bounding box center [1011, 272] width 14 height 18
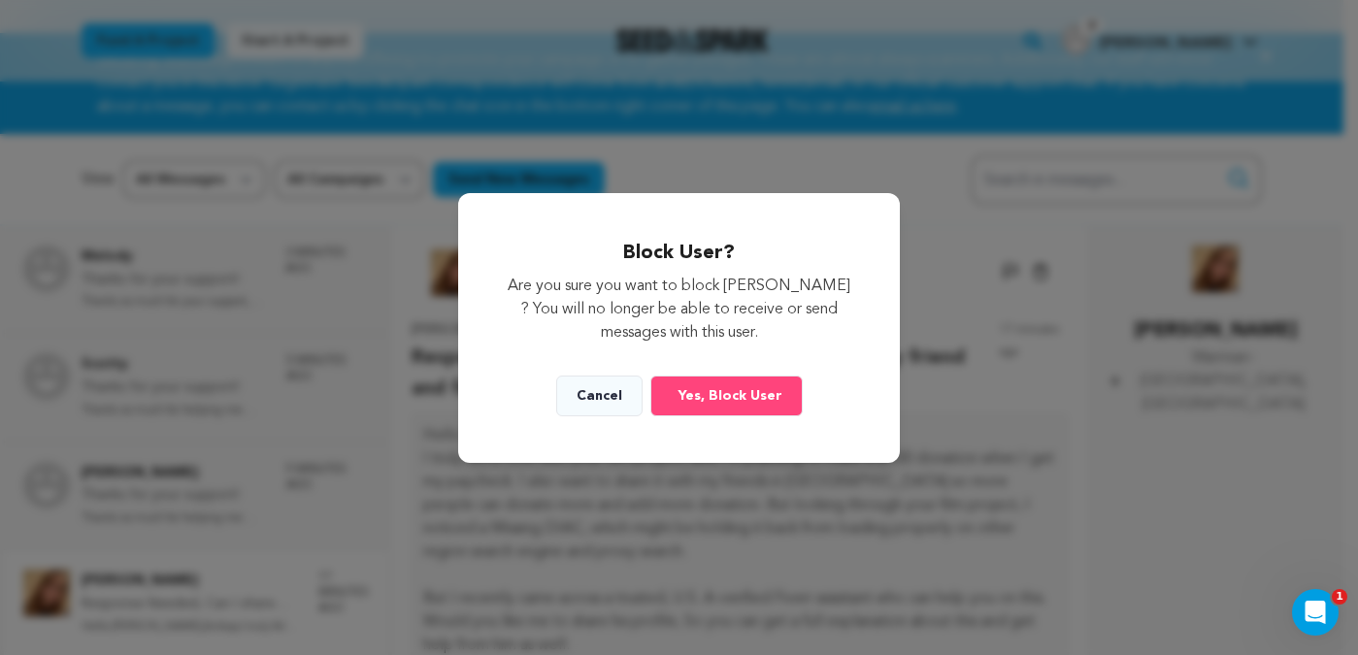
click at [733, 395] on span "Yes, Block User" at bounding box center [731, 395] width 104 height 19
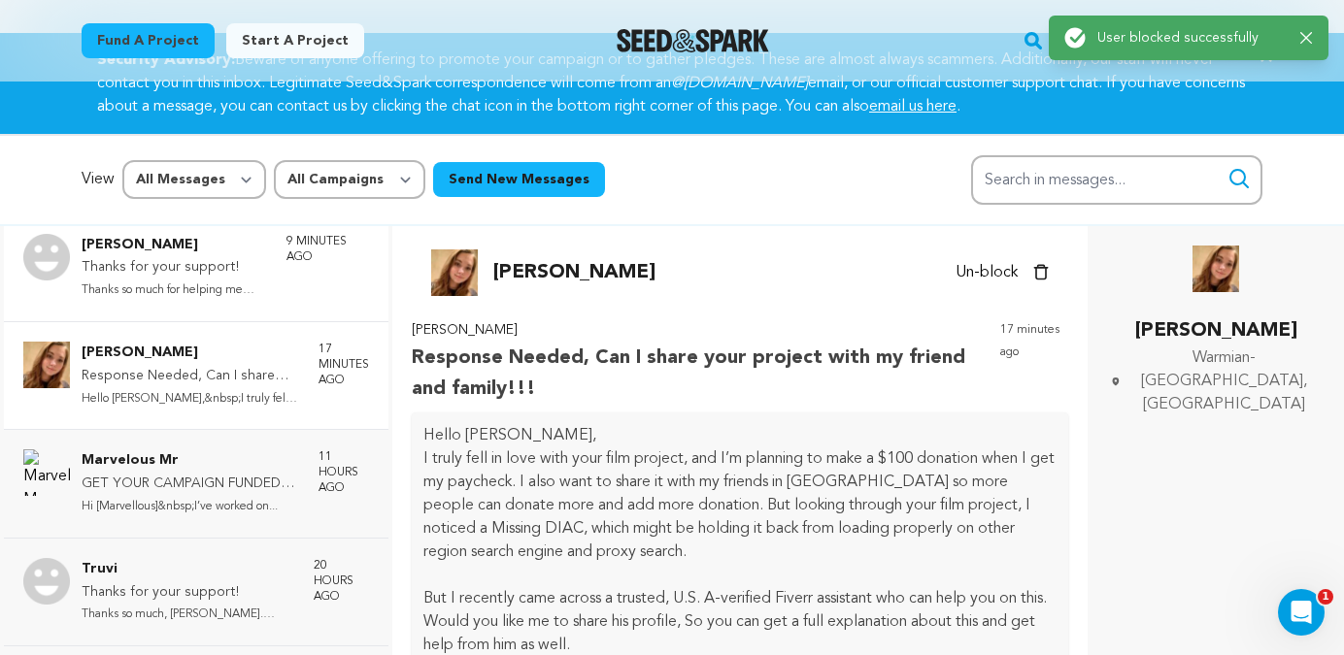
scroll to position [233, 0]
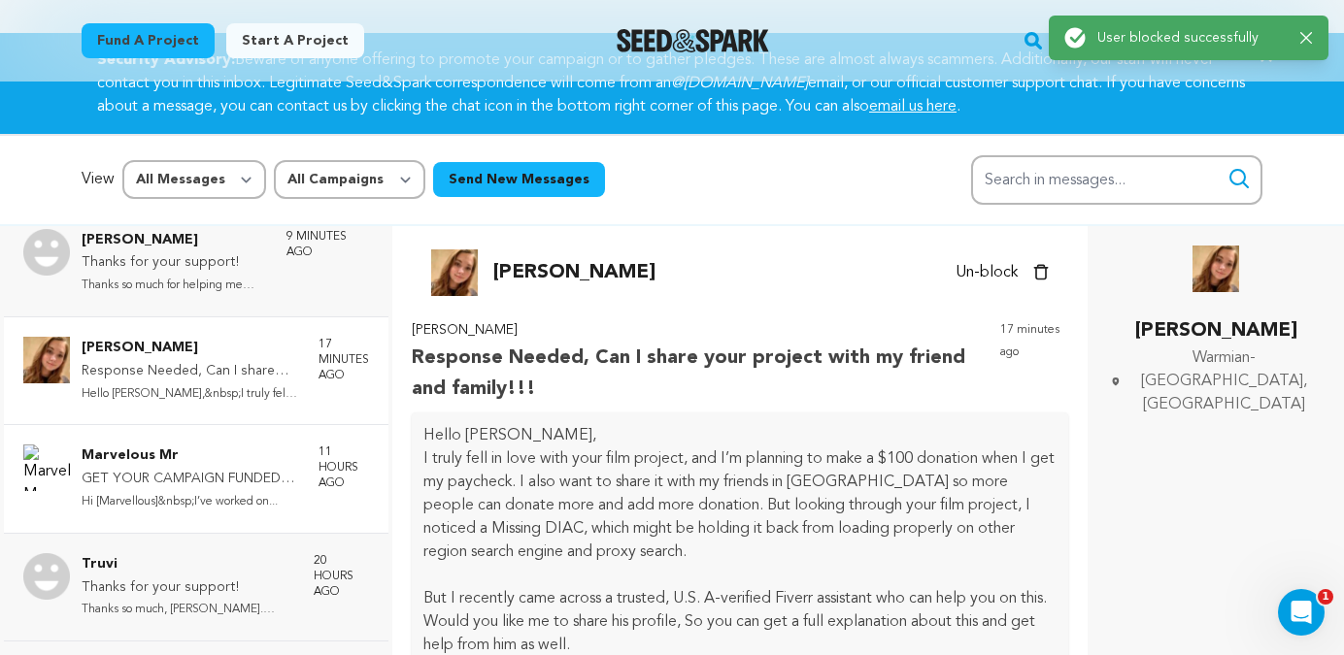
click at [227, 487] on p "GET YOUR CAMPAIGN FUNDED WITHOUT HIRING EXPERT" at bounding box center [191, 479] width 218 height 23
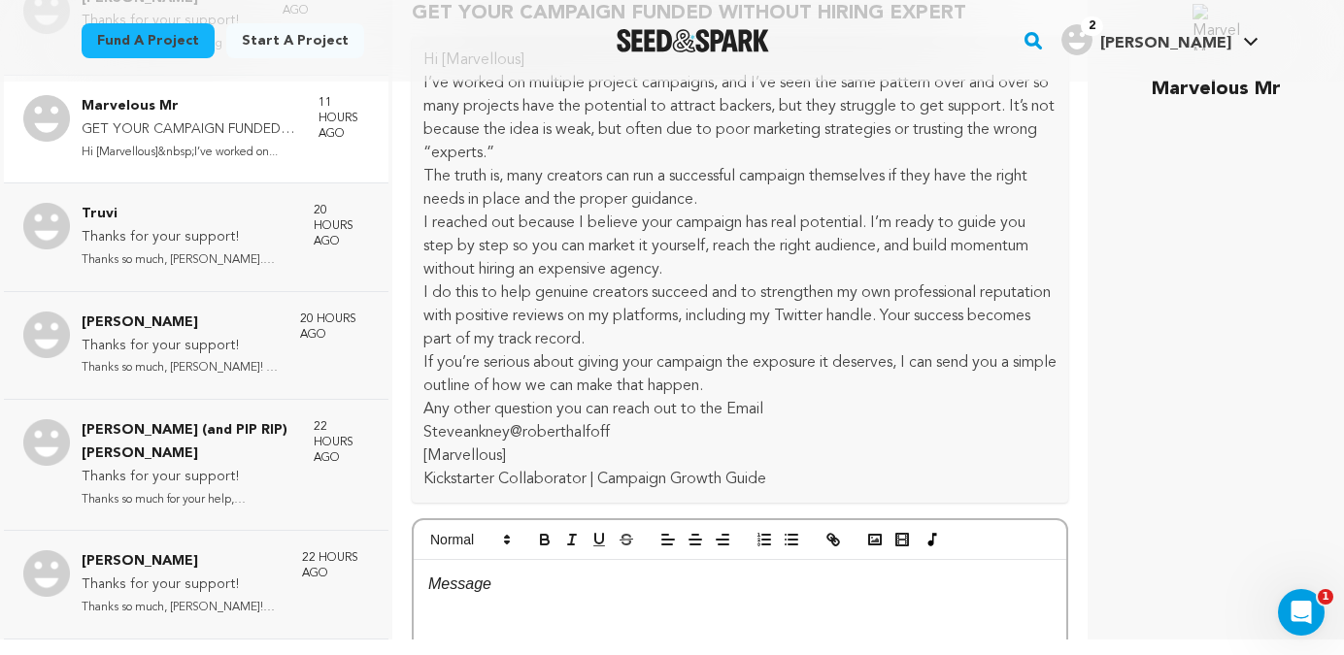
scroll to position [43, 0]
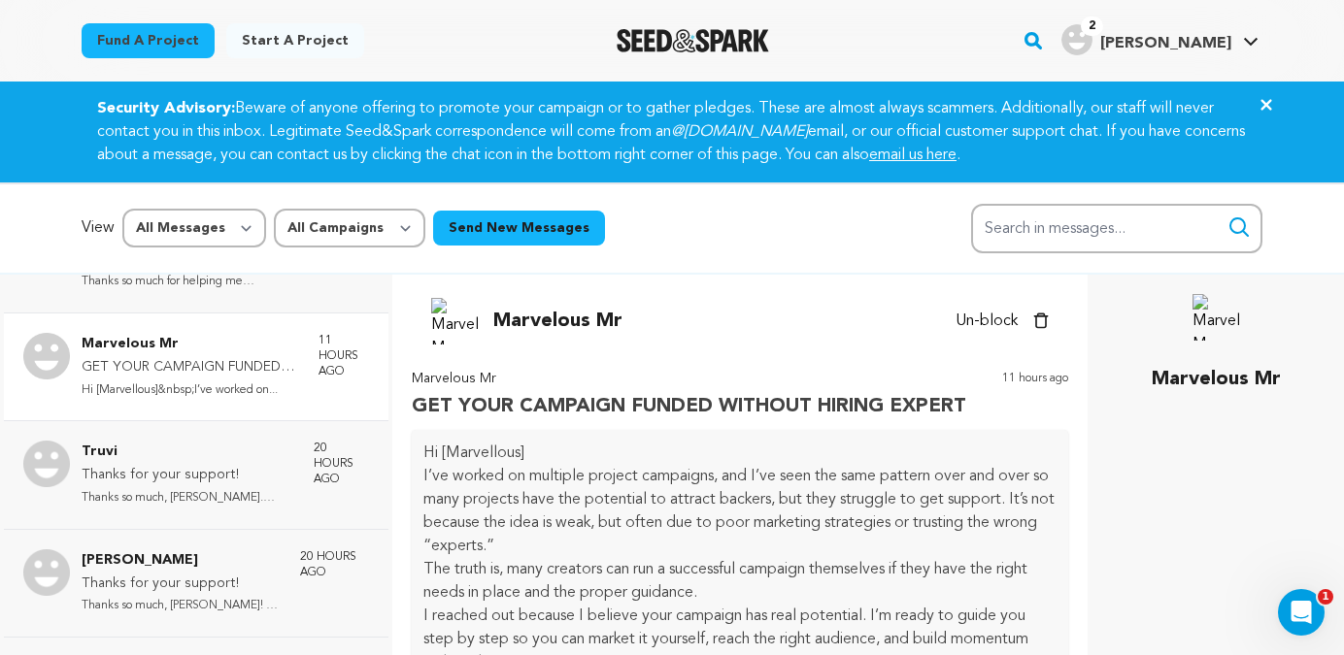
click at [1033, 318] on icon "button" at bounding box center [1041, 321] width 16 height 17
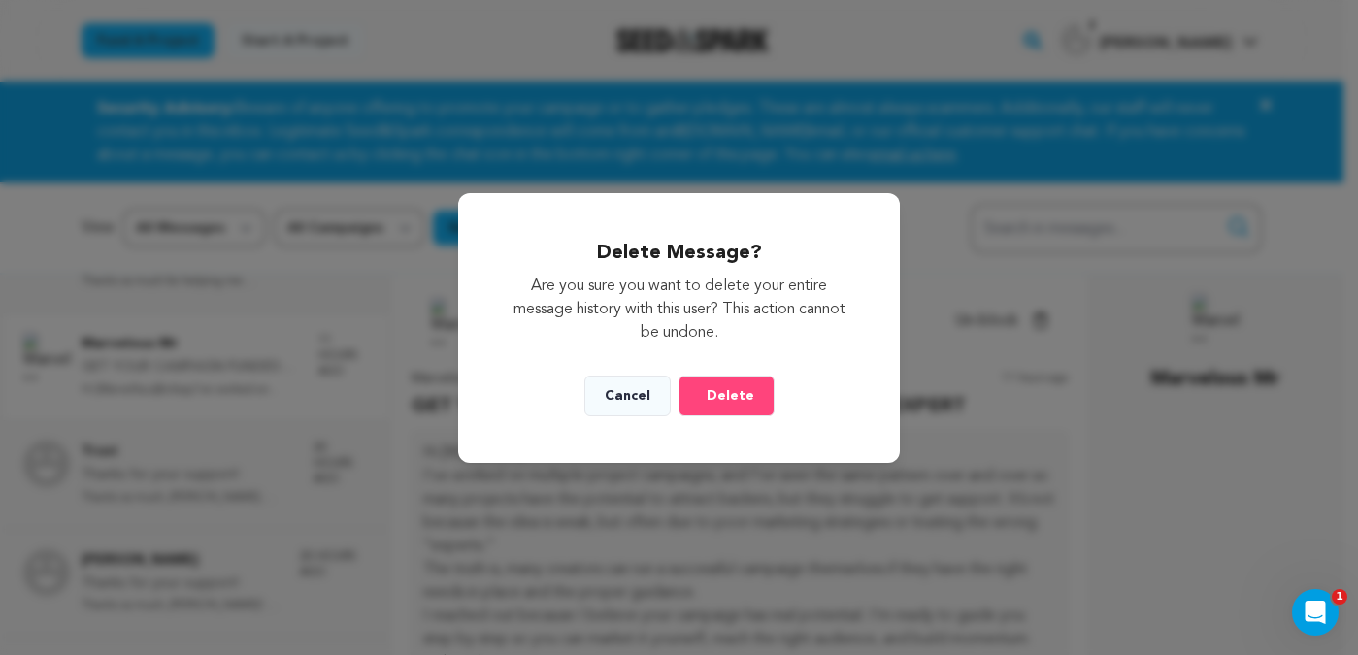
click at [744, 403] on span "Delete" at bounding box center [731, 395] width 48 height 19
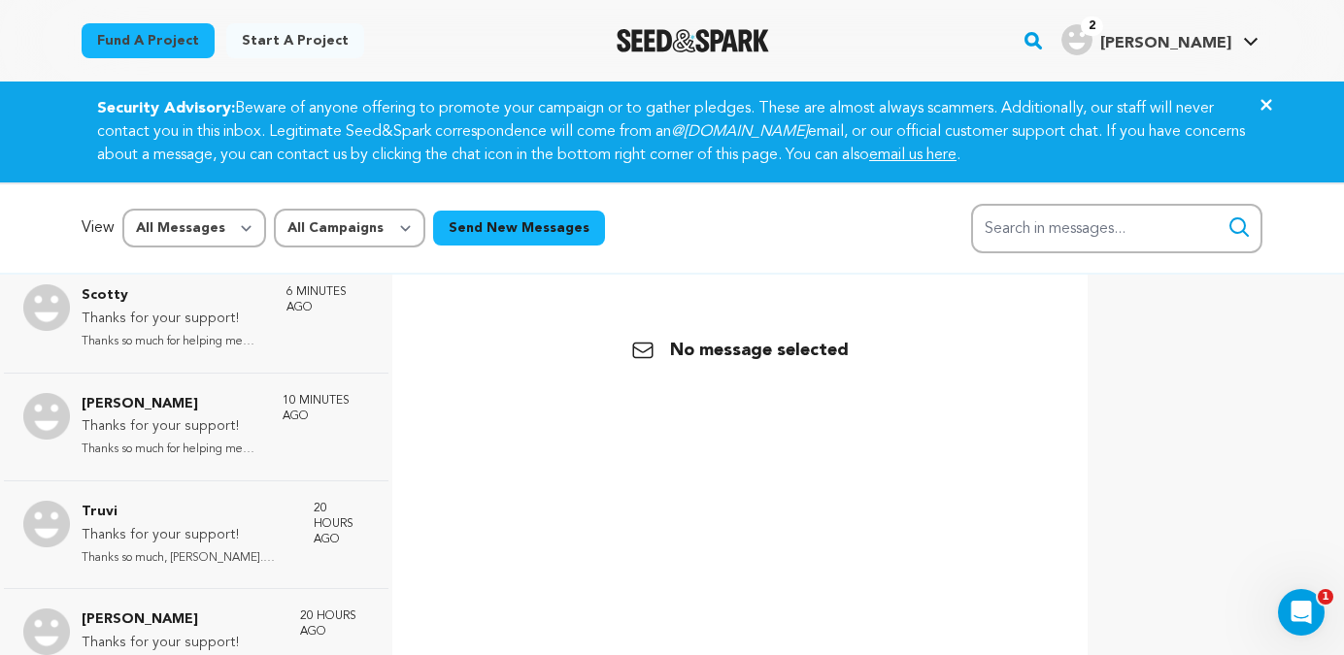
scroll to position [0, 0]
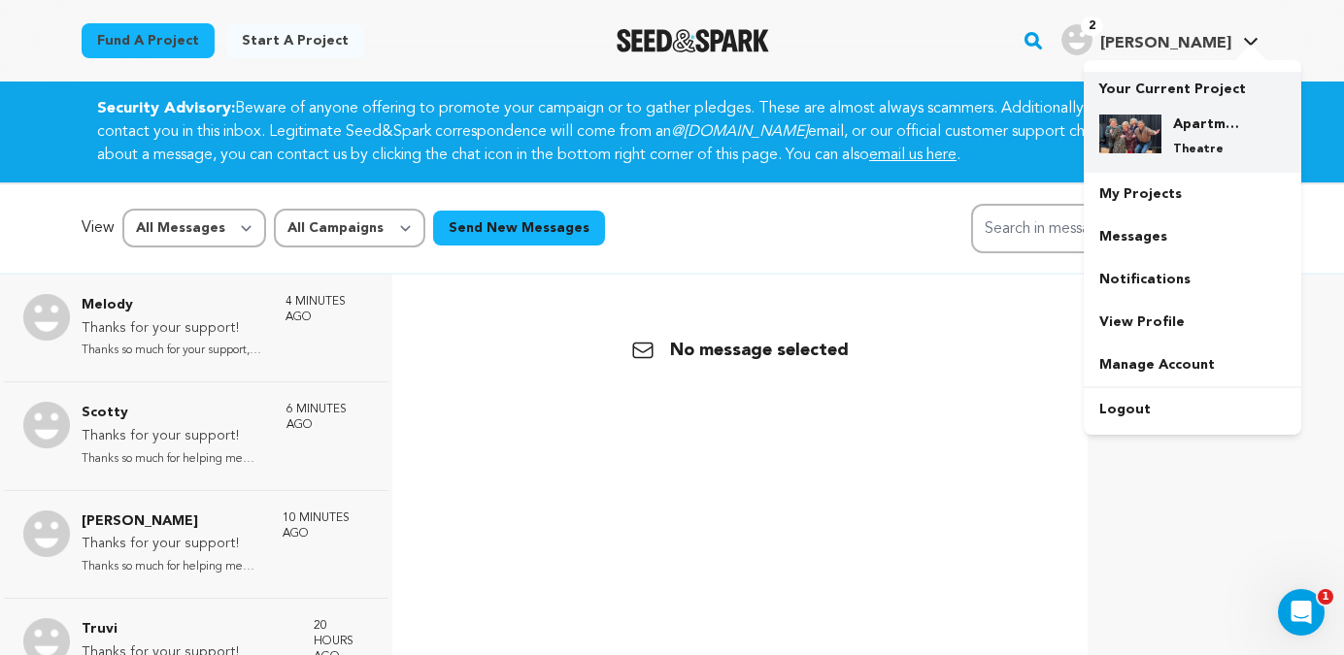
click at [1147, 119] on img at bounding box center [1130, 134] width 62 height 39
